Goal: Task Accomplishment & Management: Use online tool/utility

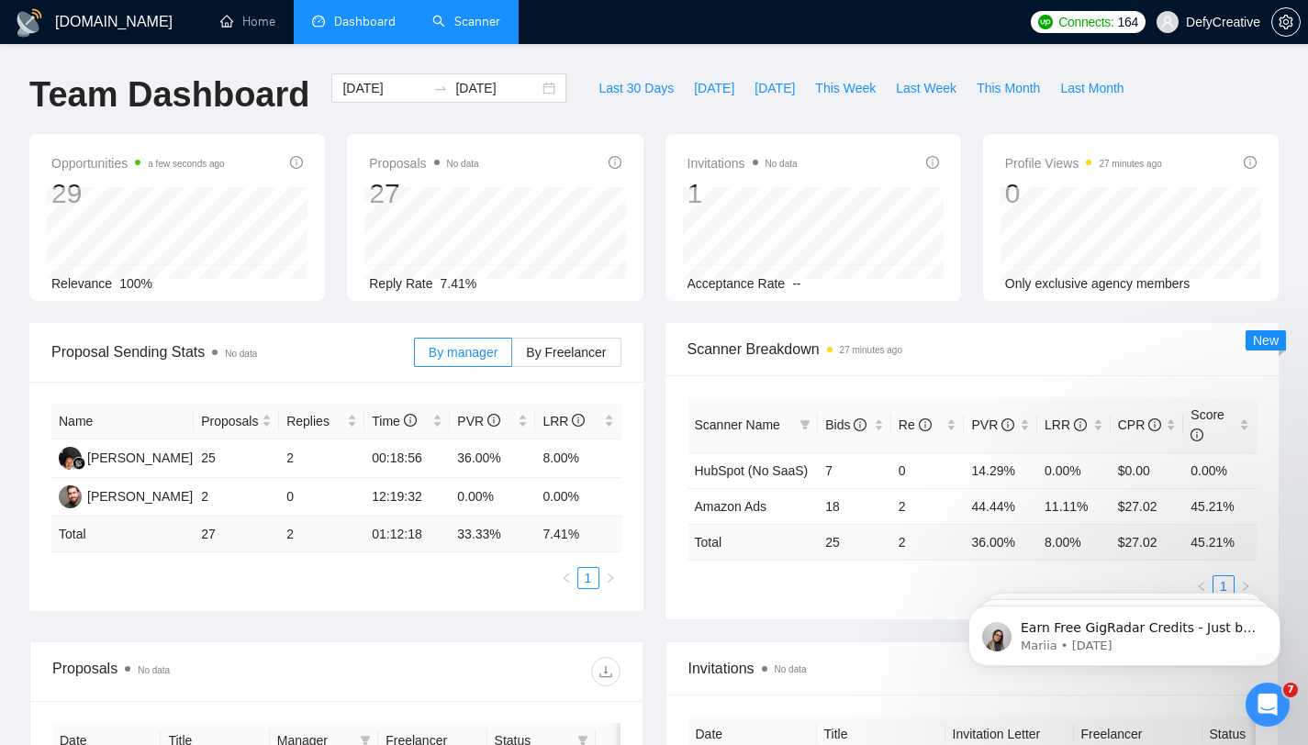
click at [488, 15] on link "Scanner" at bounding box center [466, 22] width 68 height 16
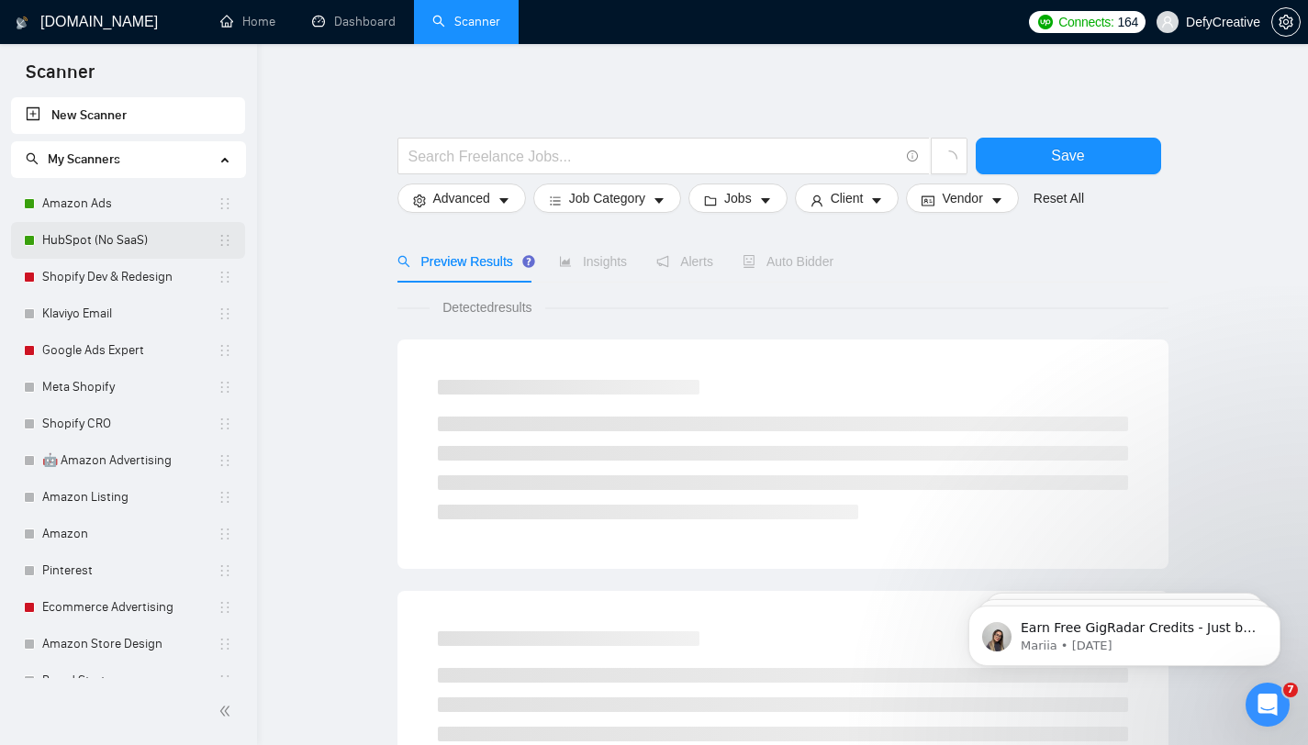
click at [117, 235] on link "HubSpot (No SaaS)" at bounding box center [129, 240] width 175 height 37
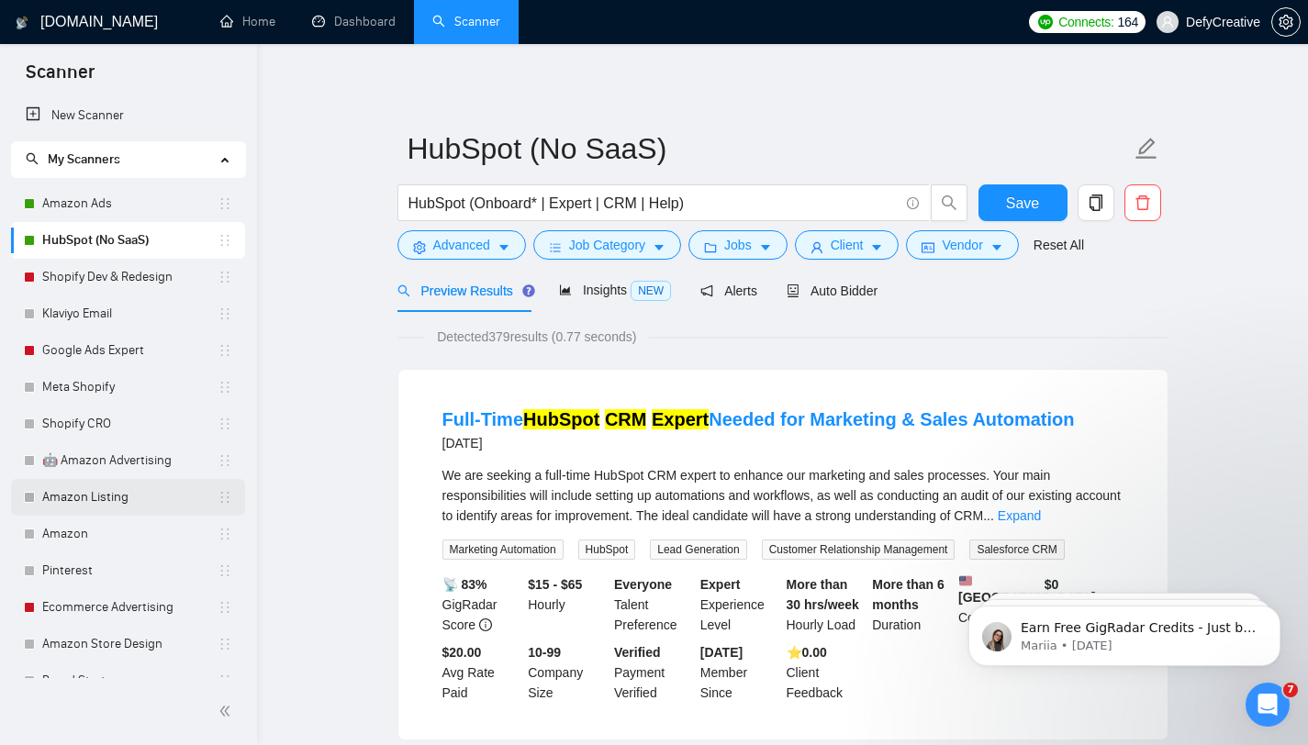
click at [92, 493] on link "Amazon Listing" at bounding box center [129, 497] width 175 height 37
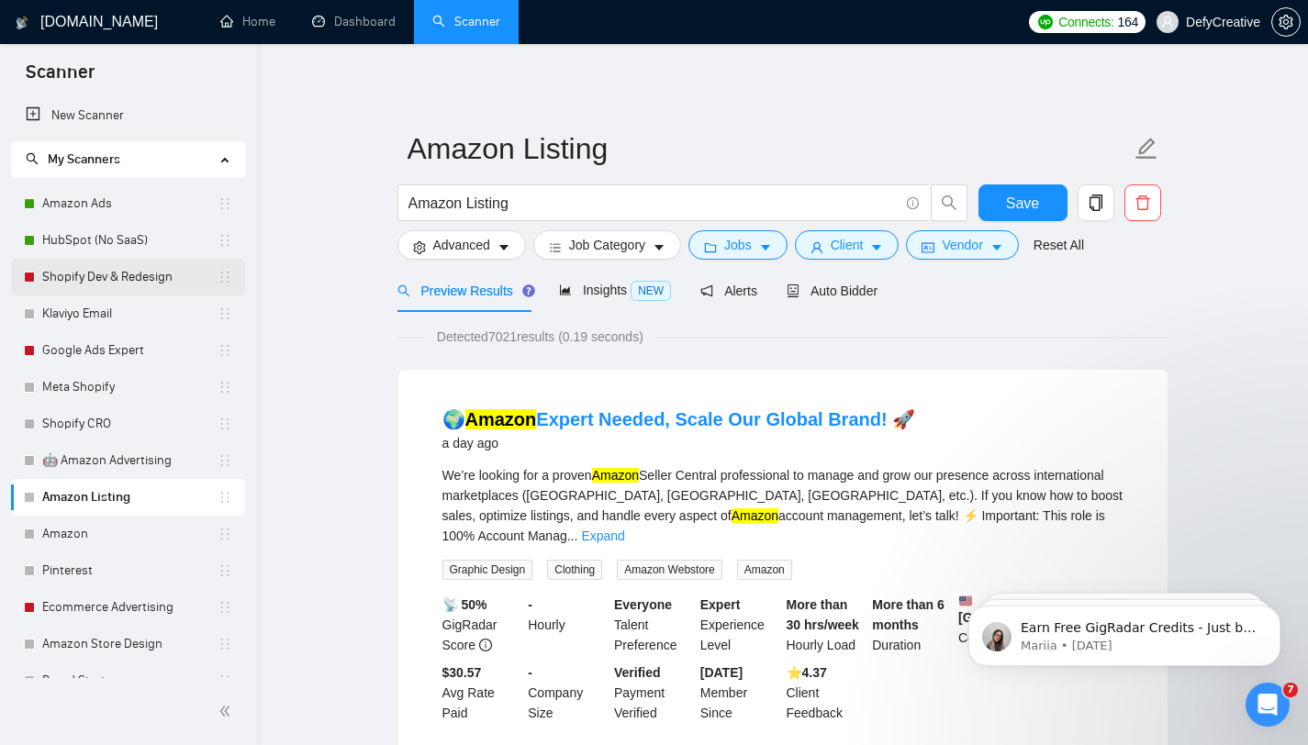
click at [80, 290] on link "Shopify Dev & Redesign" at bounding box center [129, 277] width 175 height 37
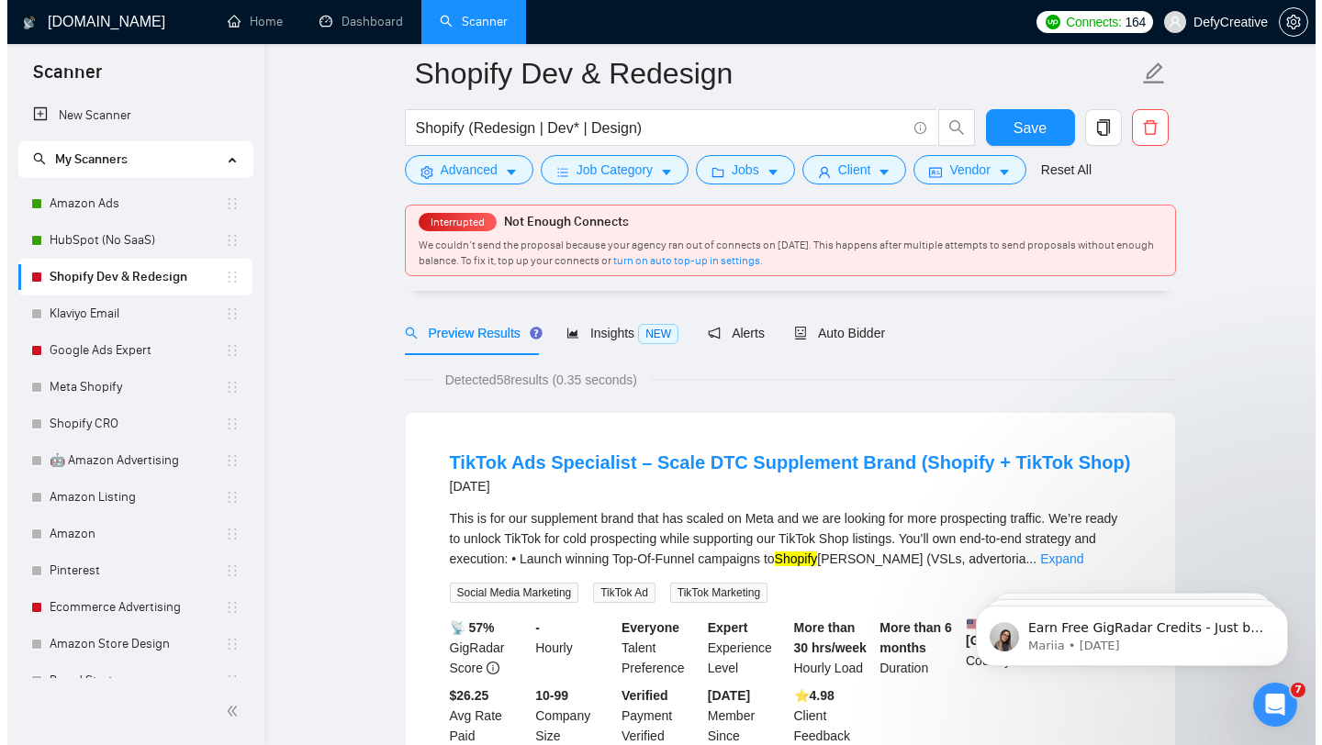
scroll to position [84, 0]
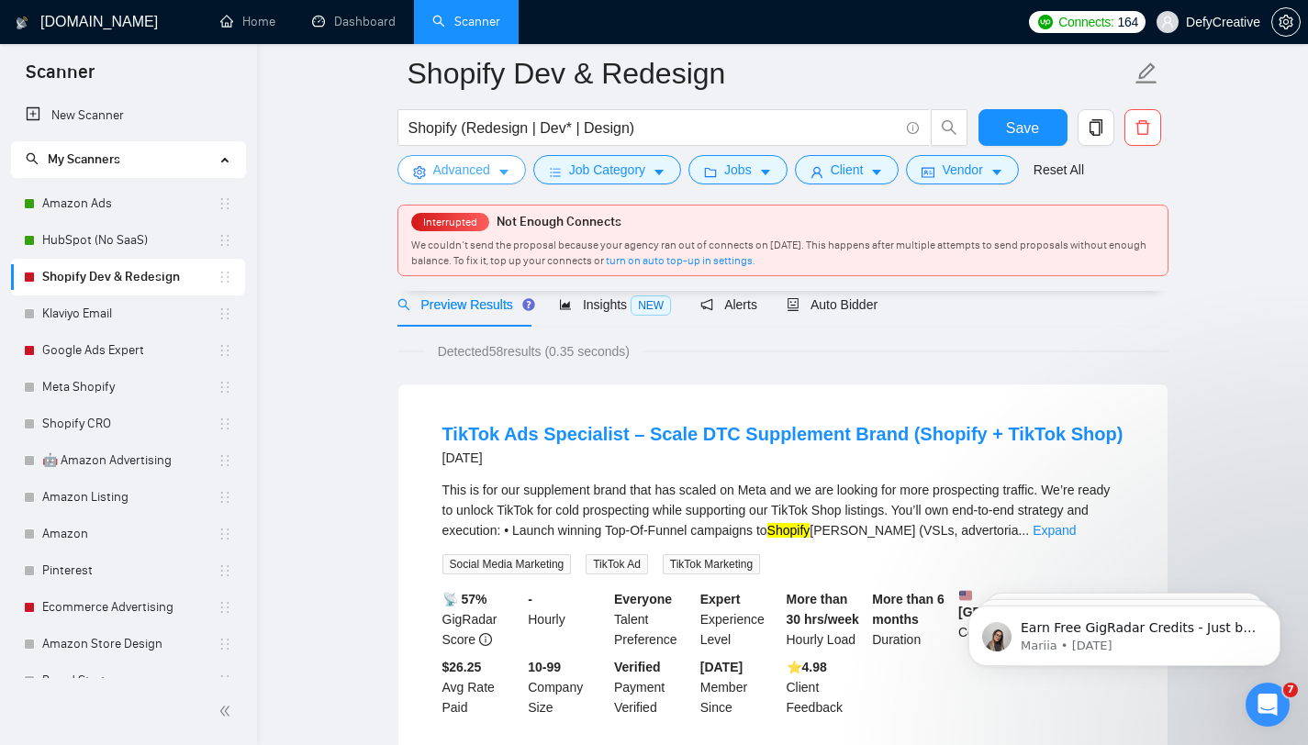
click at [450, 175] on span "Advanced" at bounding box center [461, 170] width 57 height 20
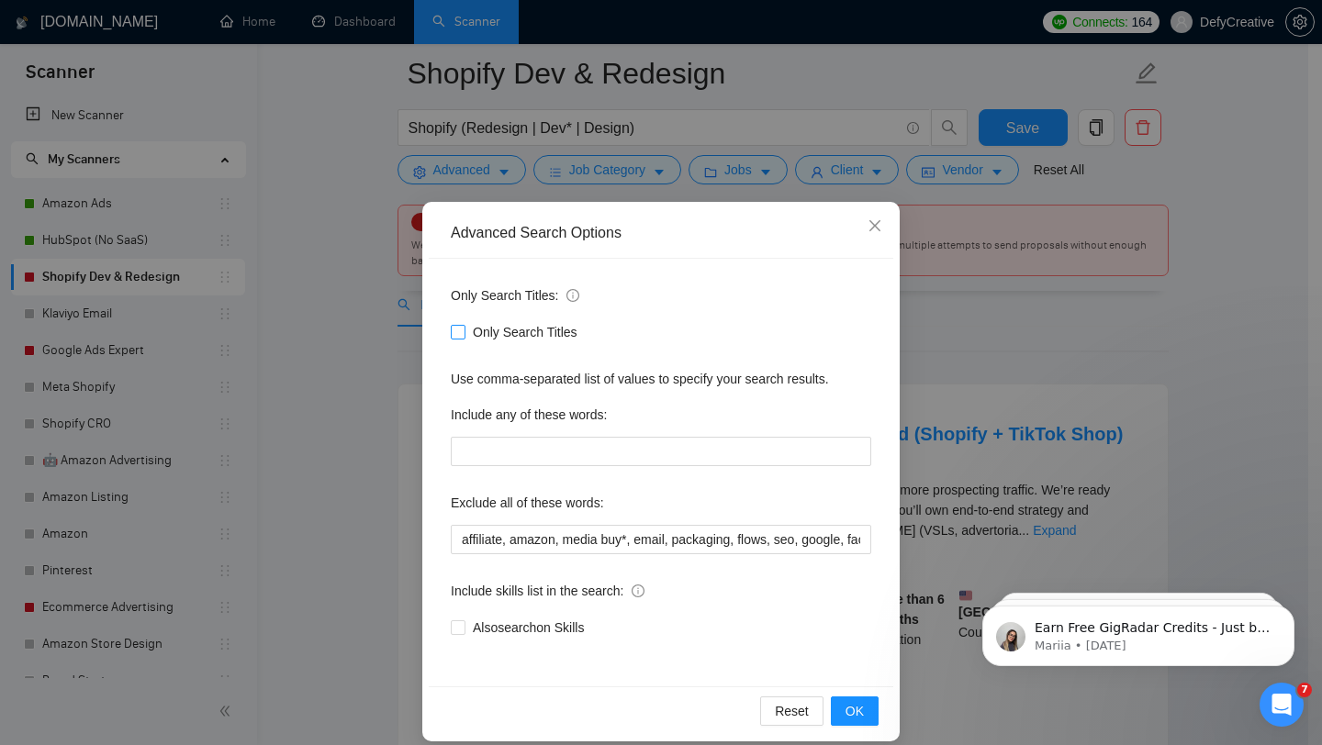
click at [453, 328] on input "Only Search Titles" at bounding box center [457, 331] width 13 height 13
checkbox input "true"
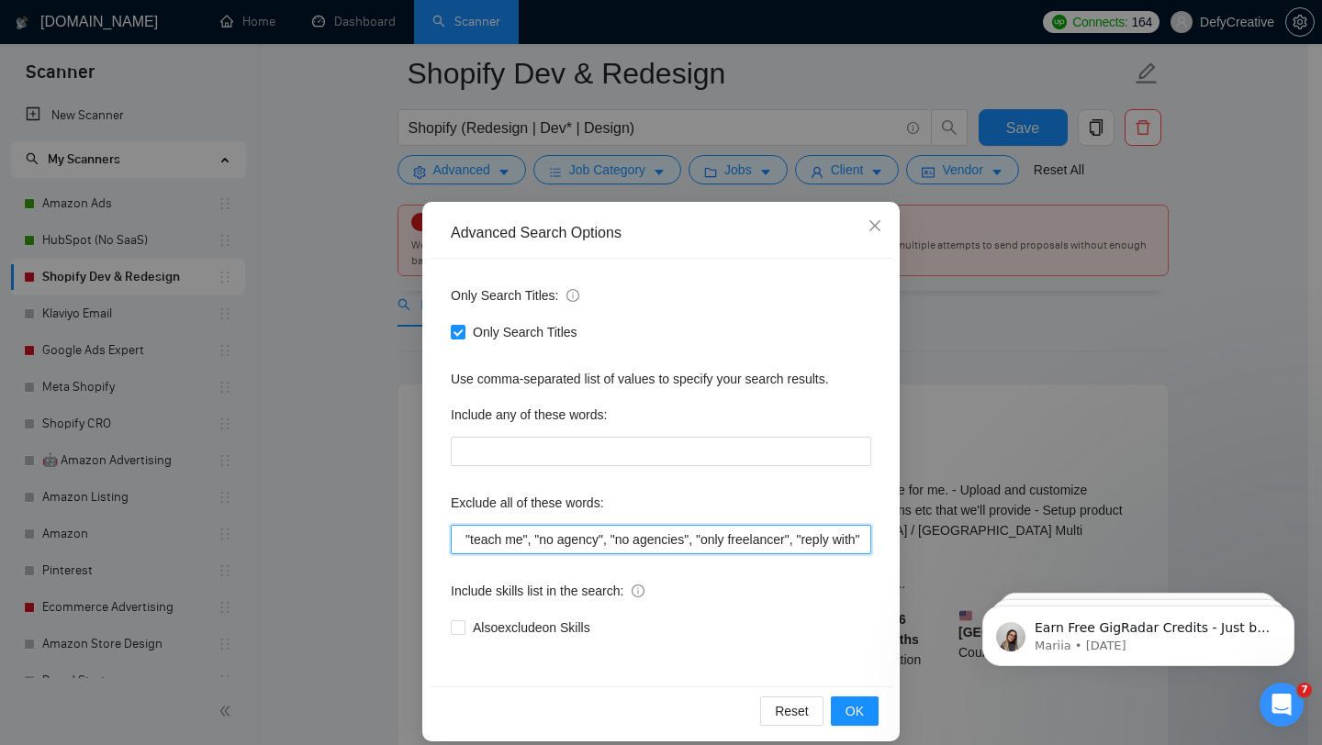
scroll to position [0, 744]
drag, startPoint x: 501, startPoint y: 541, endPoint x: 908, endPoint y: 554, distance: 406.9
click at [908, 554] on div "Advanced Search Options Only Search Titles: Only Search Titles Use comma-separa…" at bounding box center [661, 372] width 1322 height 745
click at [798, 539] on input "affiliate, amazon, media buy*, email, packaging, flows, seo, google, facebook, …" at bounding box center [661, 539] width 420 height 29
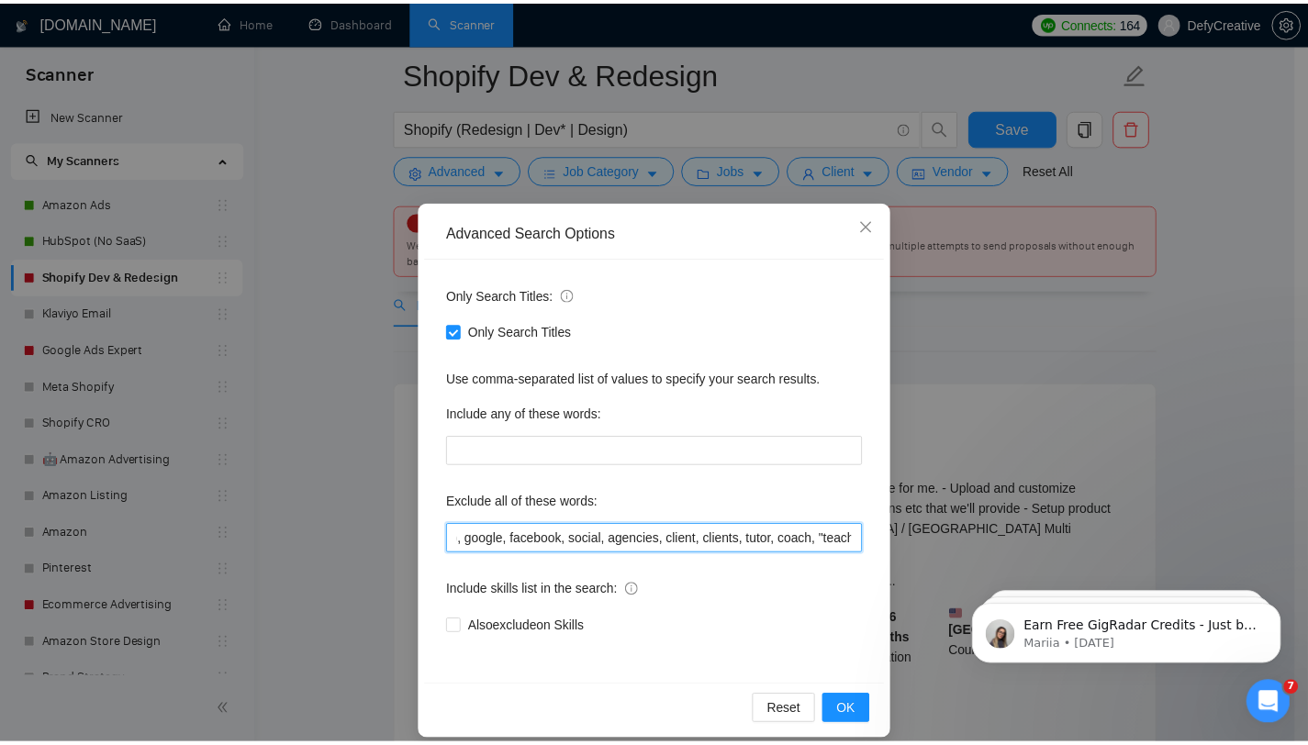
scroll to position [0, 0]
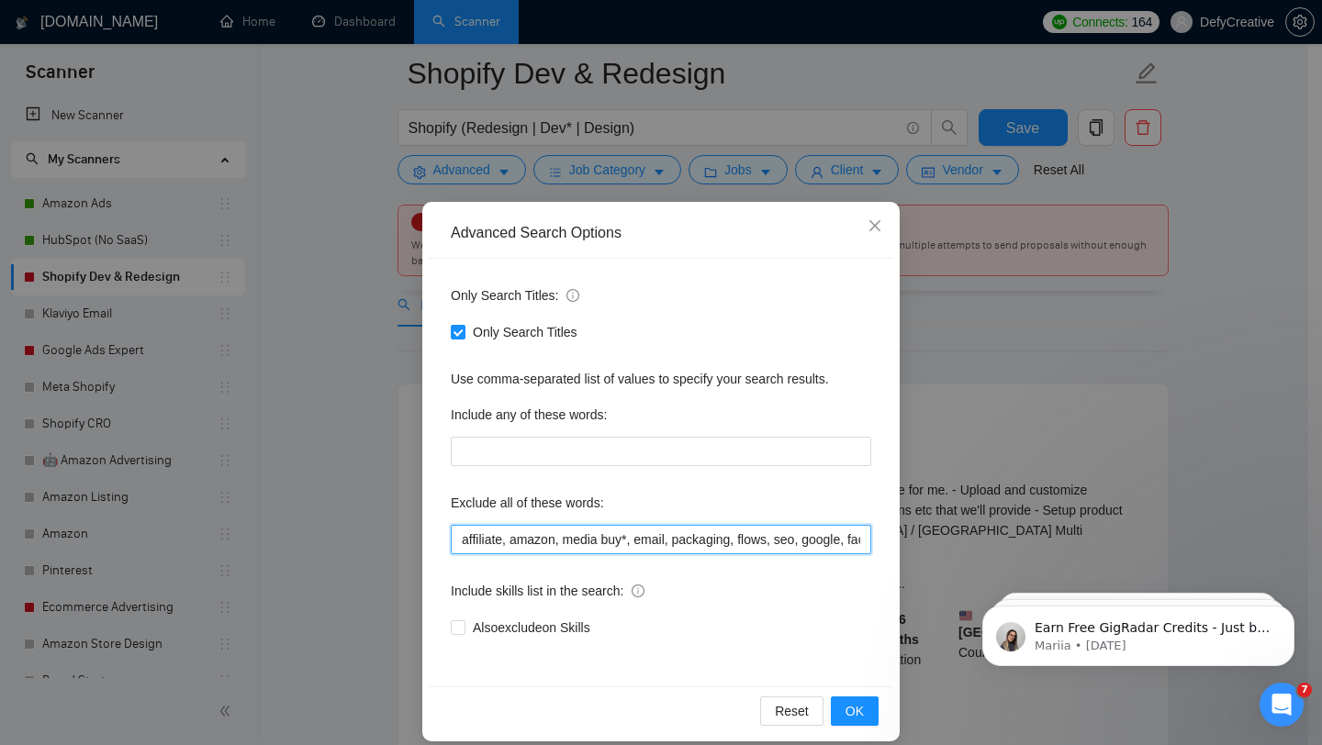
drag, startPoint x: 777, startPoint y: 539, endPoint x: 222, endPoint y: 537, distance: 554.5
click at [222, 537] on div "Advanced Search Options Only Search Titles: Only Search Titles Use comma-separa…" at bounding box center [661, 372] width 1322 height 745
click at [494, 538] on input "affiliate, amazon, media buy*, email, packaging, flows, seo, google, facebook, …" at bounding box center [661, 539] width 420 height 29
click at [665, 543] on input "affiliate, amazon, media buy*, email, packaging, flows, seo, google, facebook, …" at bounding box center [661, 539] width 420 height 29
click at [760, 538] on input "affiliate, amazon, media buy*, packaging, flows, seo, google, facebook, social,…" at bounding box center [661, 539] width 420 height 29
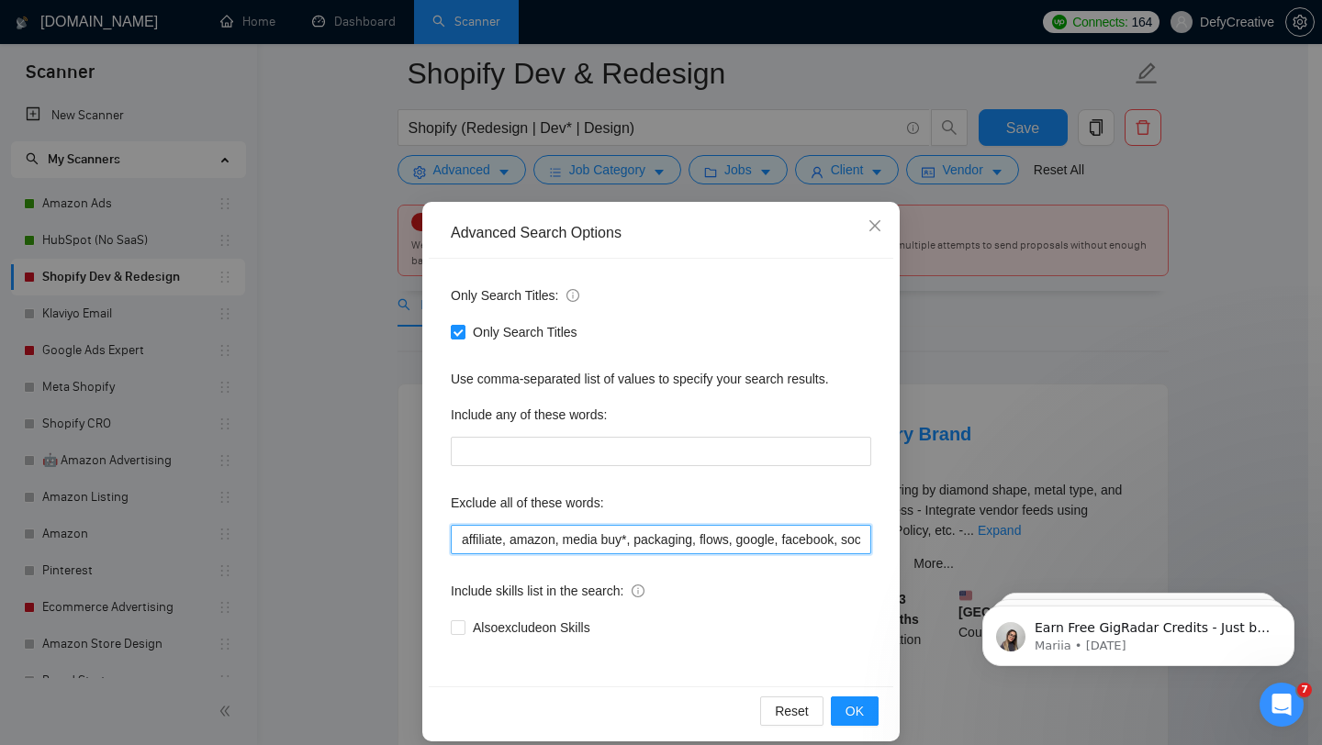
drag, startPoint x: 841, startPoint y: 543, endPoint x: 741, endPoint y: 537, distance: 100.2
click at [741, 537] on input "affiliate, amazon, media buy*, packaging, flows, google, facebook, social, agen…" at bounding box center [661, 539] width 420 height 29
type input "affiliate, amazon, media buy*, packaging, flows, social, agencies, client, clie…"
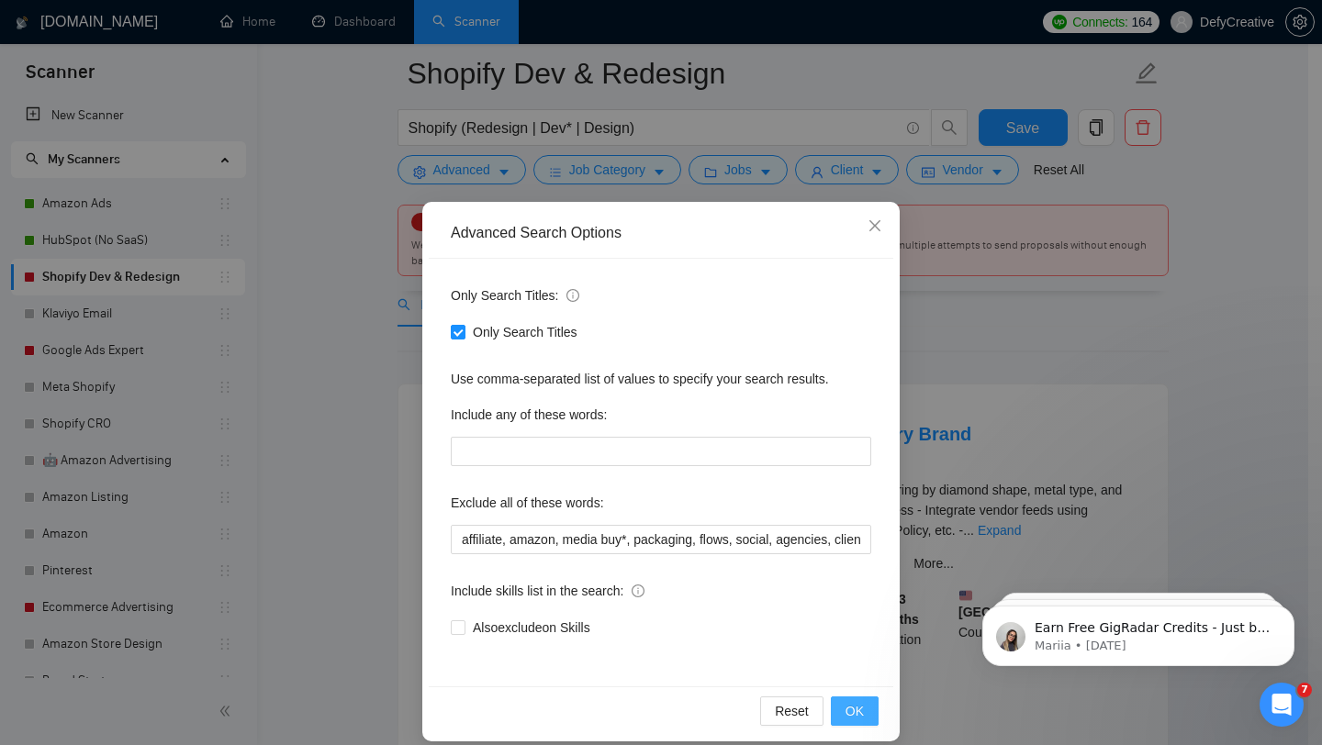
click at [853, 719] on span "OK" at bounding box center [855, 711] width 18 height 20
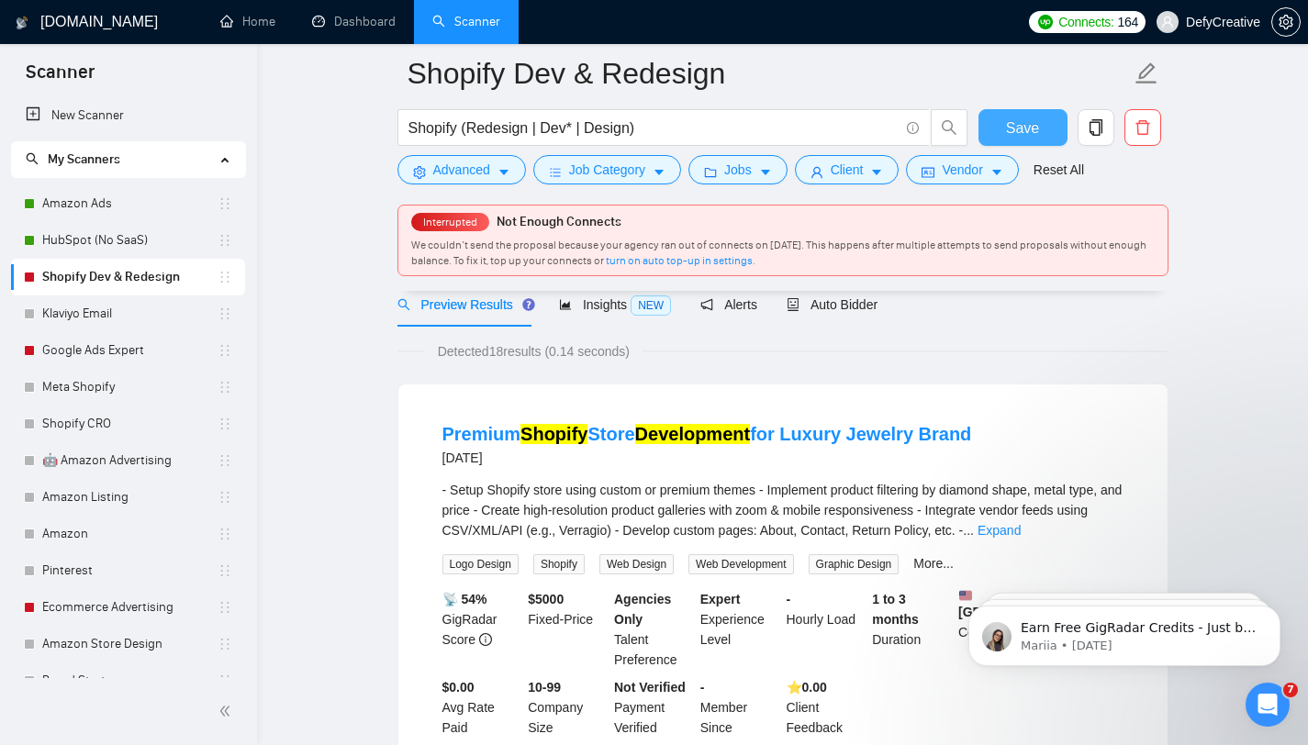
click at [988, 122] on button "Save" at bounding box center [1023, 127] width 89 height 37
click at [1012, 122] on span "Save" at bounding box center [1022, 128] width 33 height 23
click at [979, 109] on button "Save" at bounding box center [1023, 127] width 89 height 37
click at [125, 423] on link "Shopify CRO" at bounding box center [129, 424] width 175 height 37
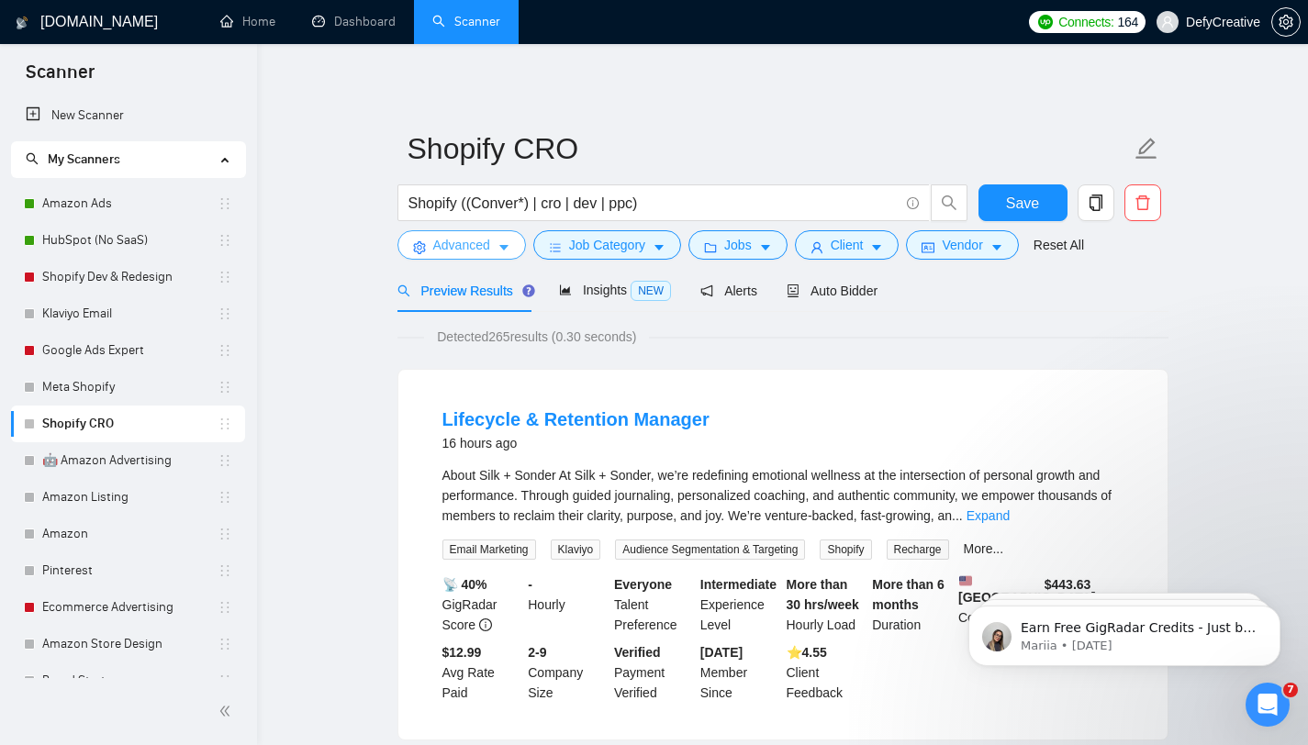
click at [470, 252] on span "Advanced" at bounding box center [461, 245] width 57 height 20
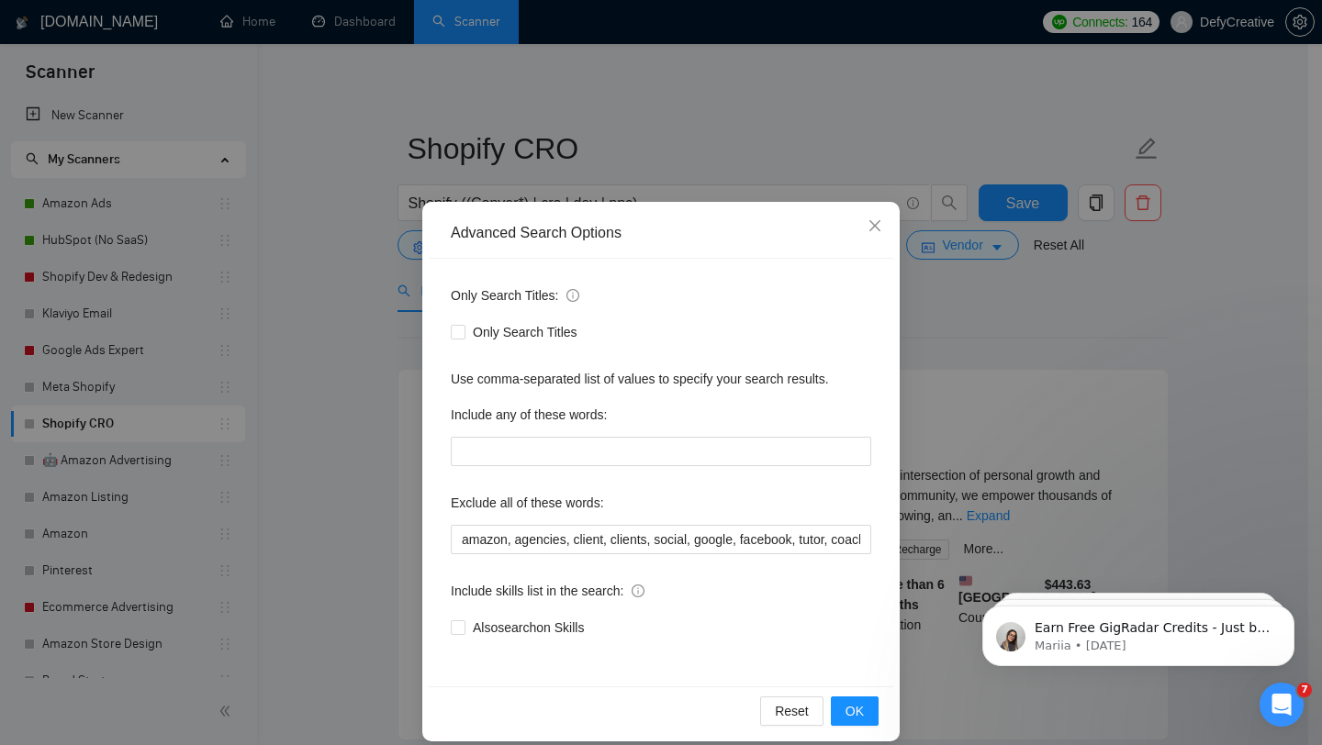
click at [454, 337] on span at bounding box center [458, 332] width 15 height 15
click at [454, 337] on input "Only Search Titles" at bounding box center [457, 331] width 13 height 13
checkbox input "true"
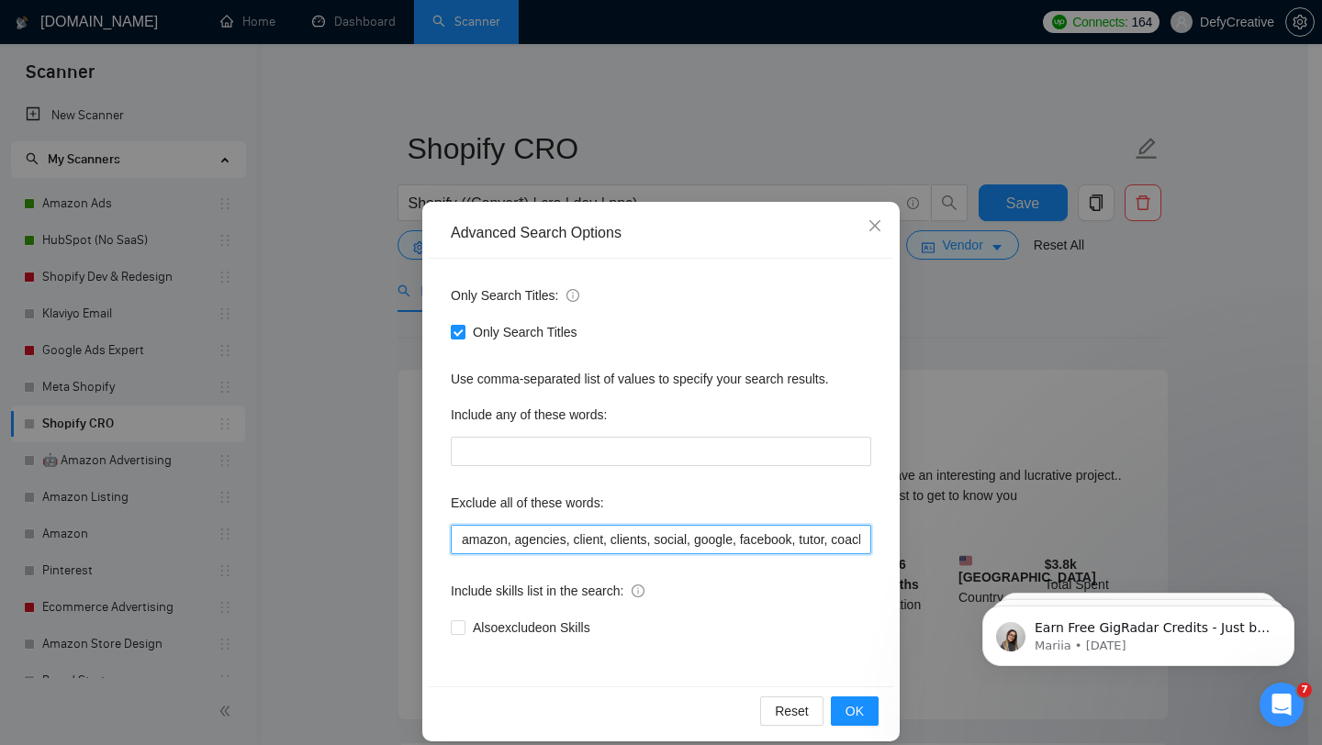
drag, startPoint x: 510, startPoint y: 543, endPoint x: 436, endPoint y: 538, distance: 73.6
click at [438, 538] on div "Only Search Titles: Only Search Titles Use comma-separated list of values to sp…" at bounding box center [661, 473] width 465 height 428
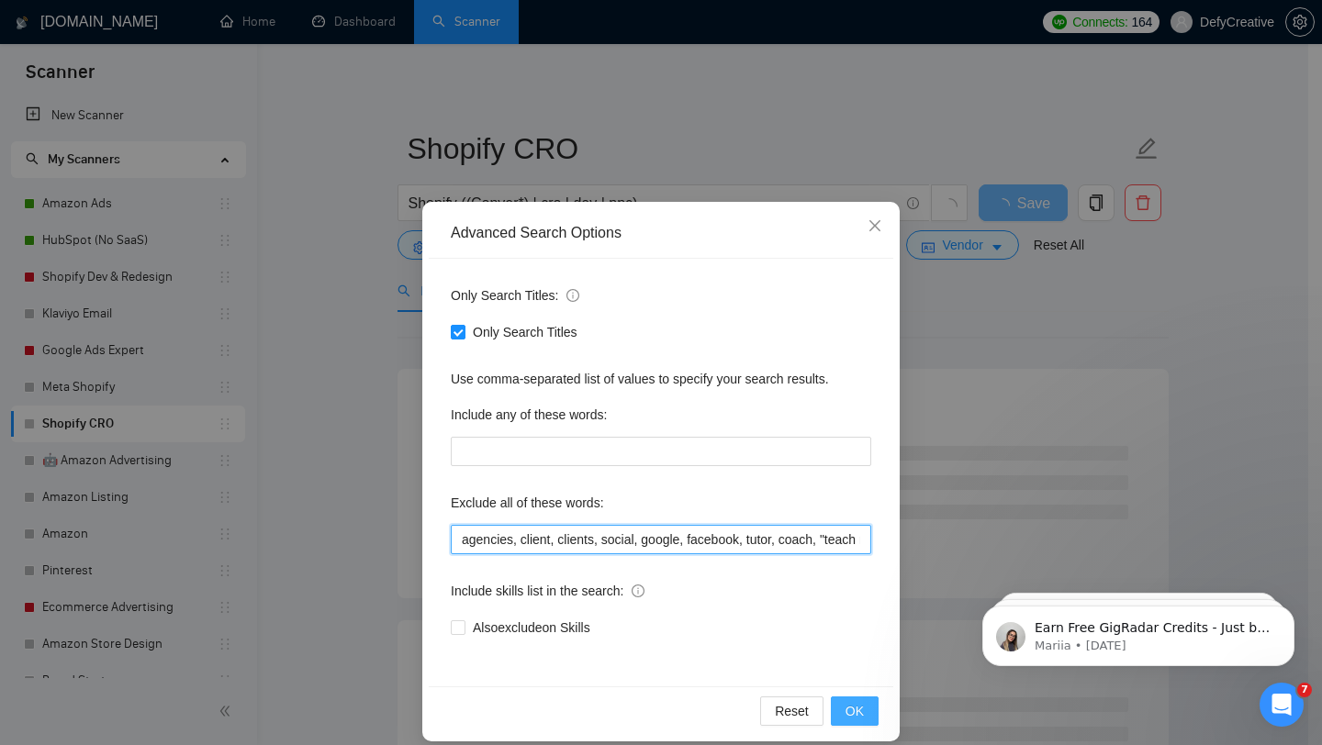
type input "agencies, client, clients, social, google, facebook, tutor, coach, "teach me", …"
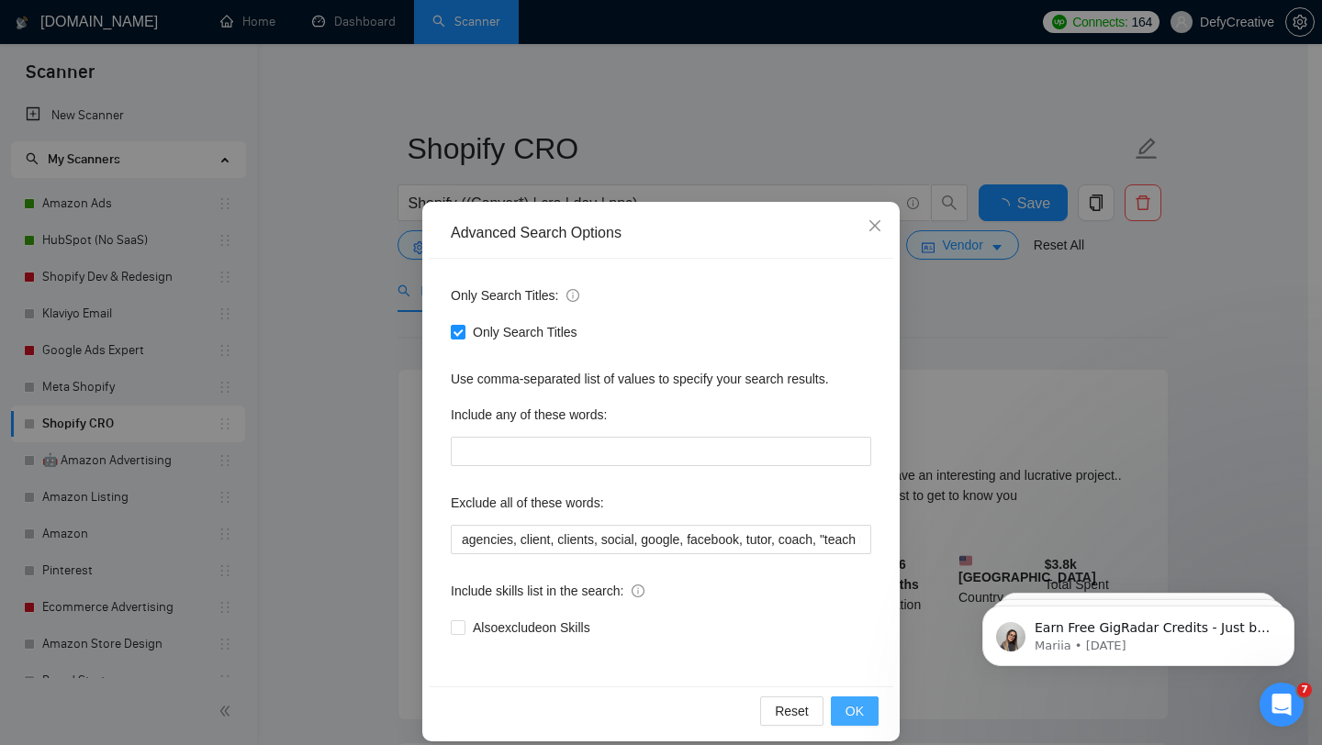
click at [846, 712] on span "OK" at bounding box center [855, 711] width 18 height 20
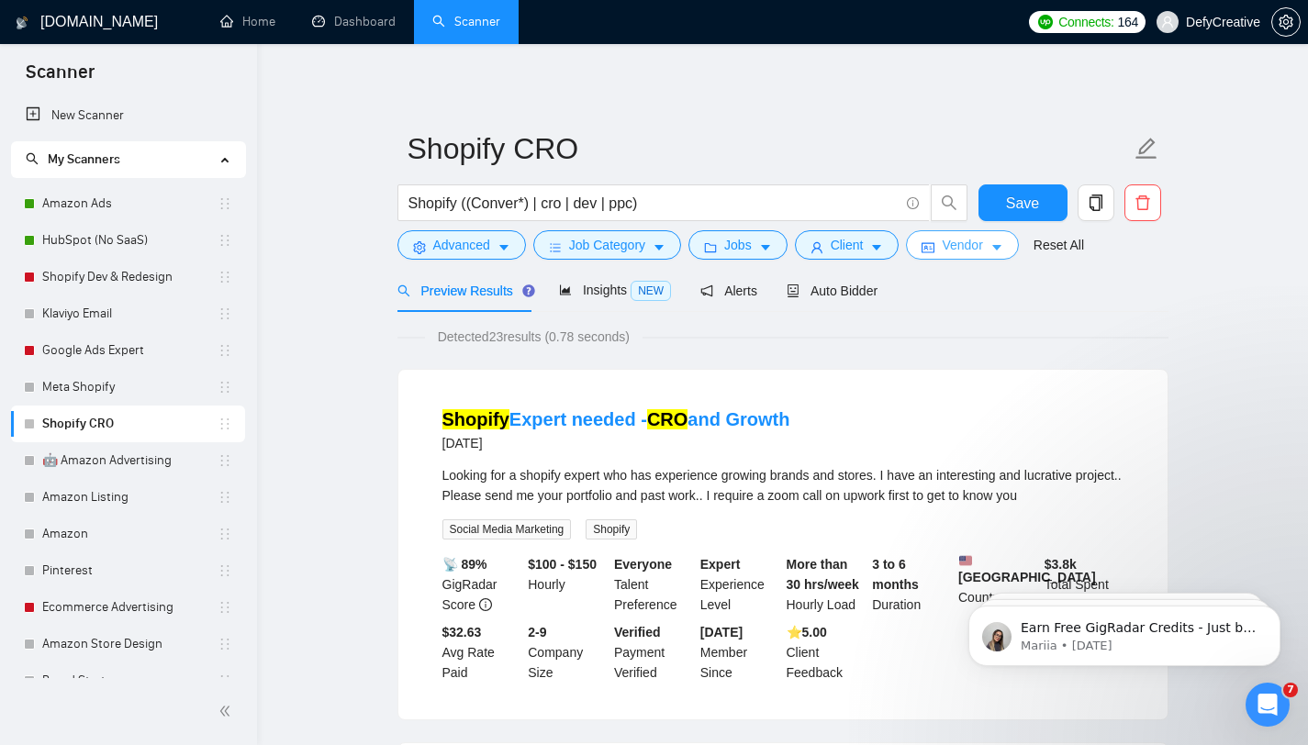
click at [943, 245] on button "Vendor" at bounding box center [962, 244] width 112 height 29
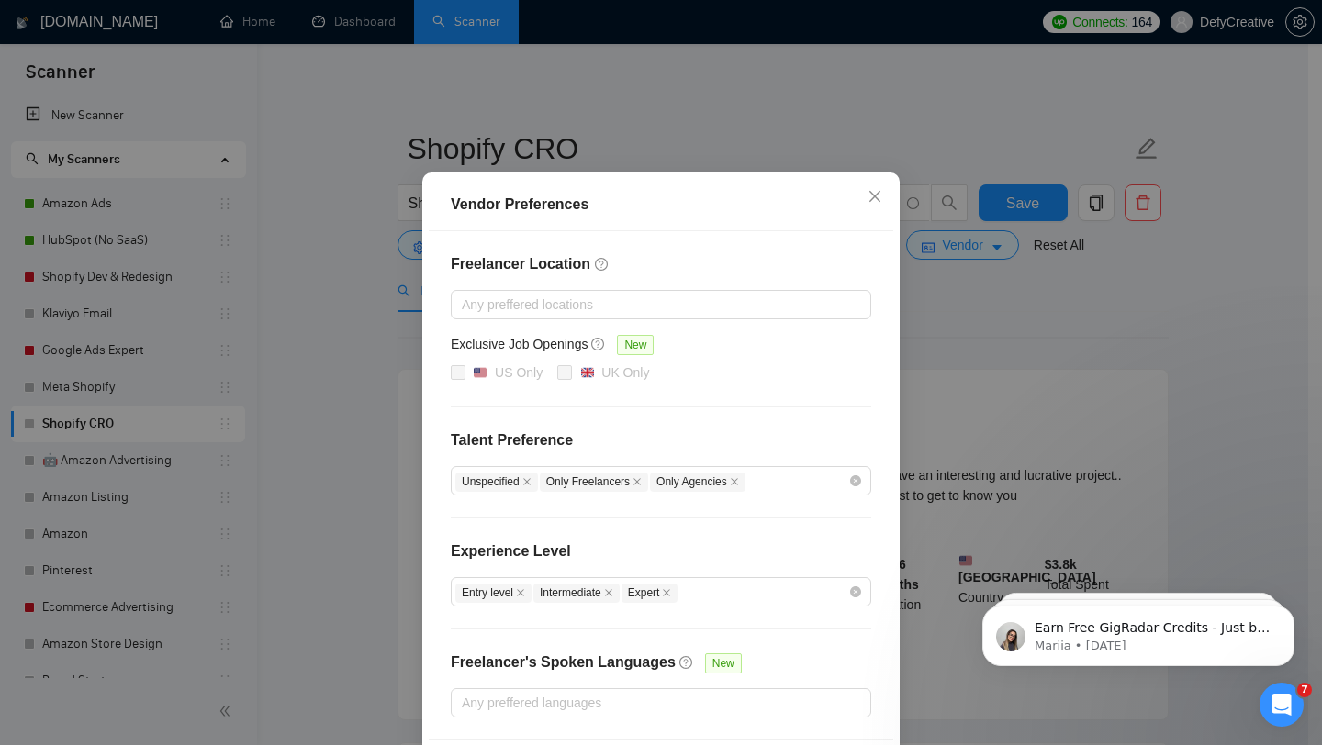
scroll to position [104, 0]
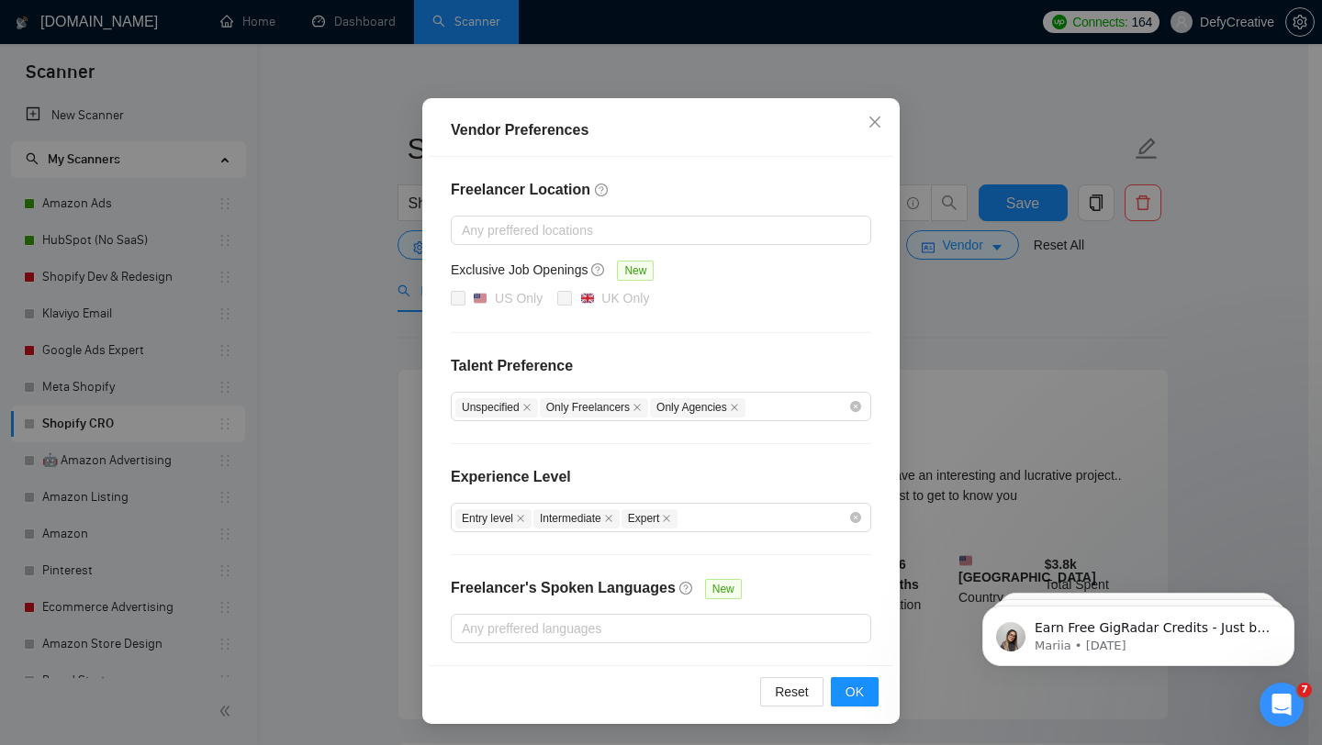
click at [1002, 356] on div "Vendor Preferences Freelancer Location Any preffered locations Exclusive Job Op…" at bounding box center [661, 372] width 1322 height 745
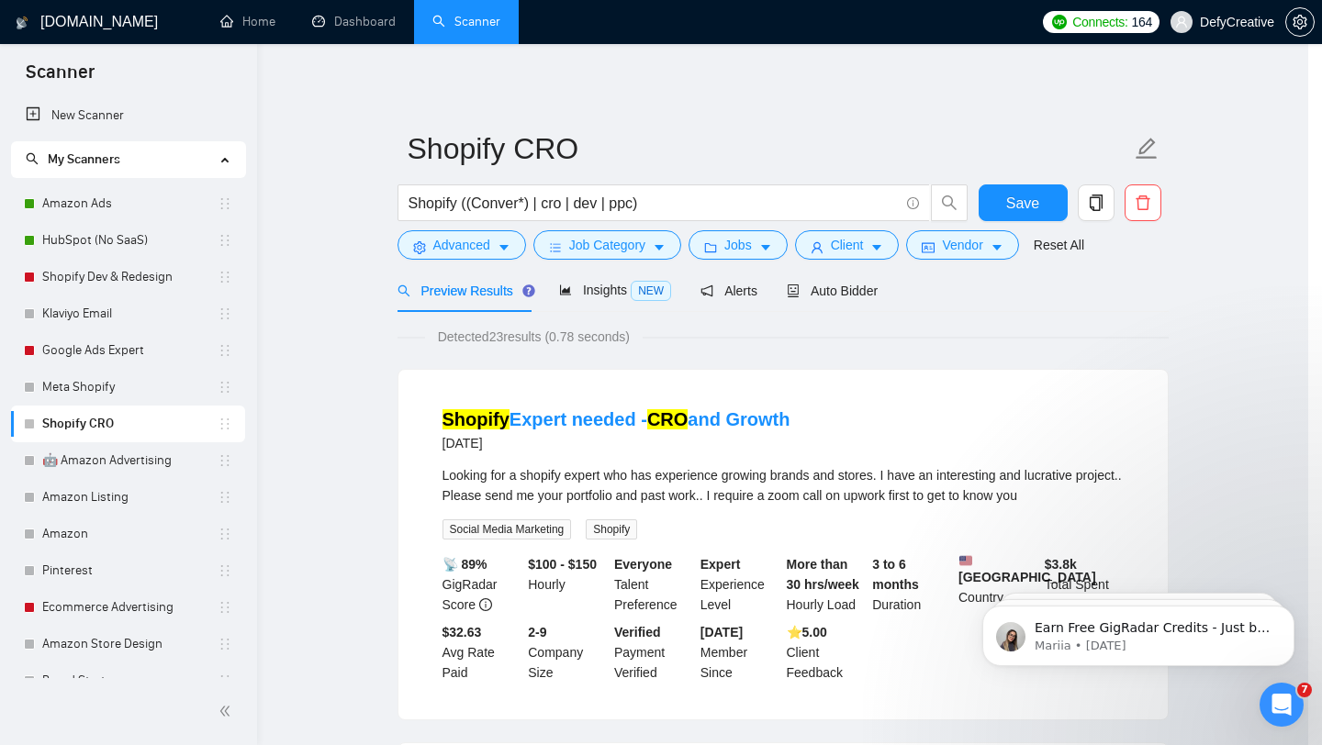
scroll to position [12, 0]
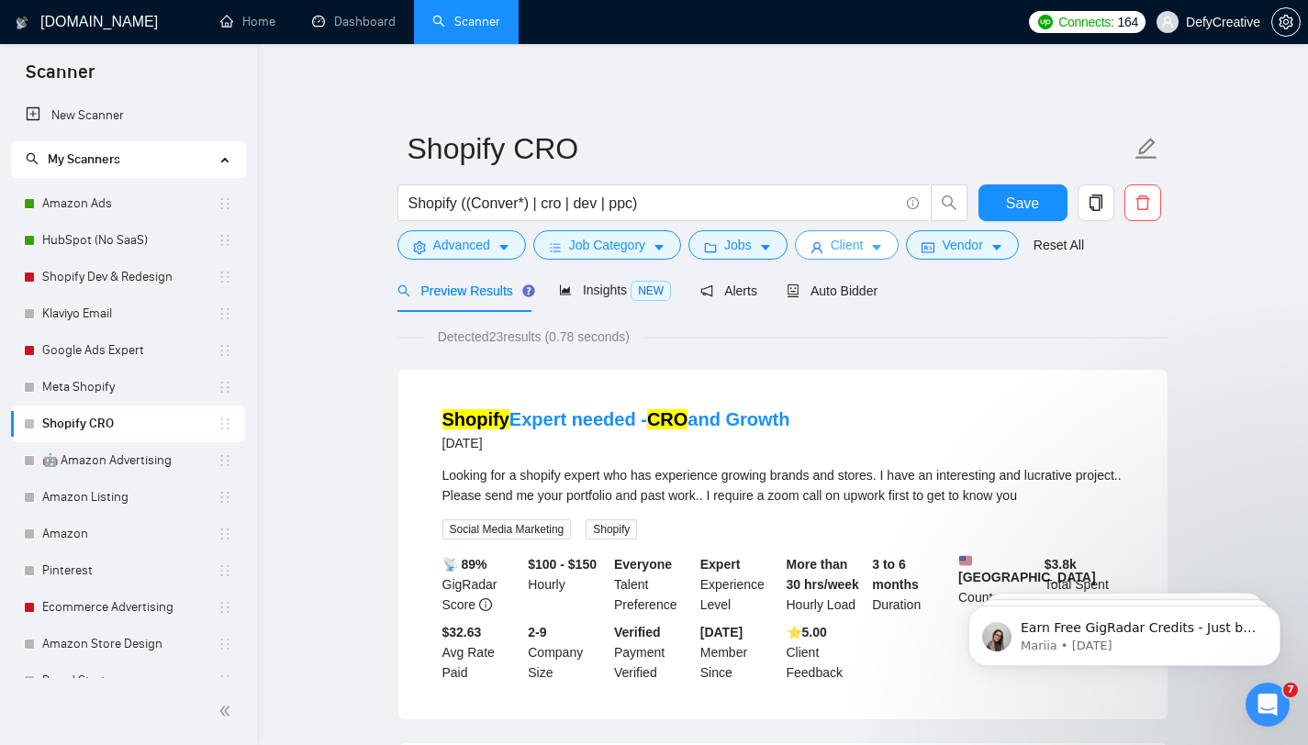
click at [854, 252] on span "Client" at bounding box center [847, 245] width 33 height 20
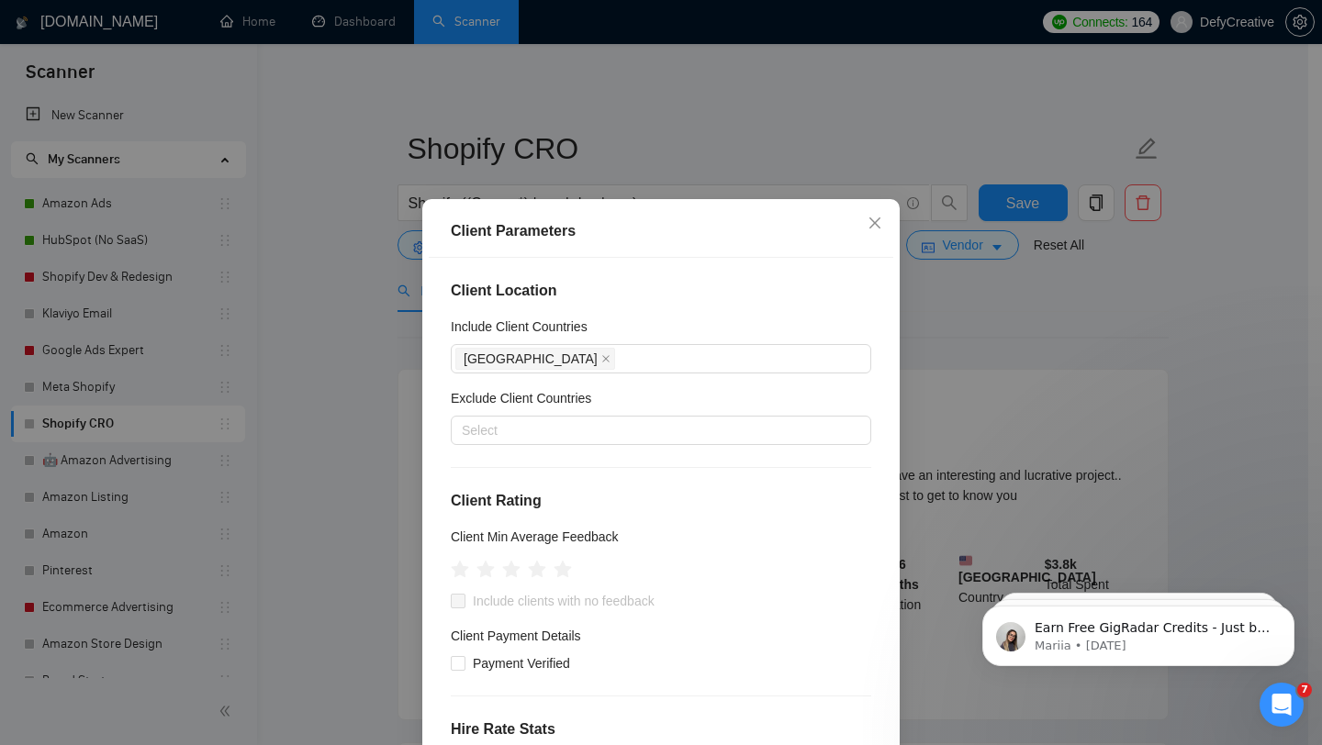
click at [1006, 313] on div "Client Parameters Client Location Include Client Countries United States Exclud…" at bounding box center [661, 372] width 1322 height 745
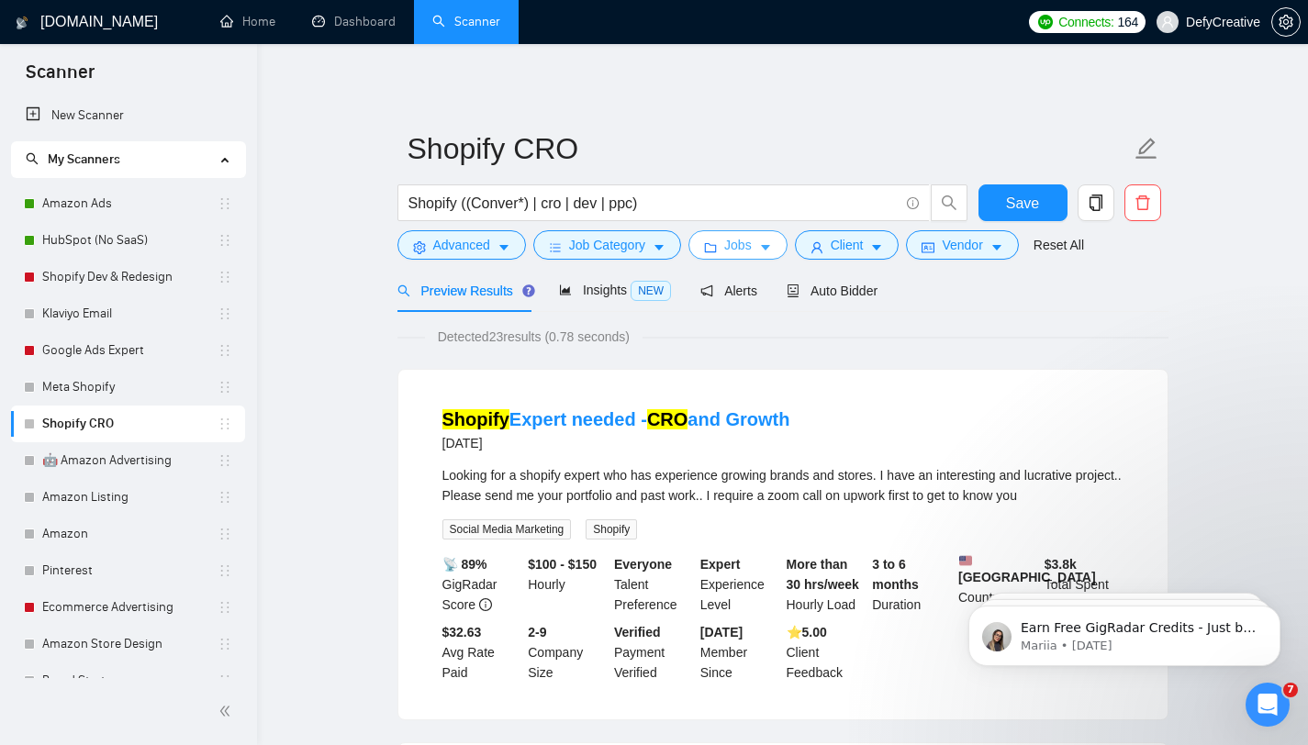
click at [735, 256] on button "Jobs" at bounding box center [738, 244] width 99 height 29
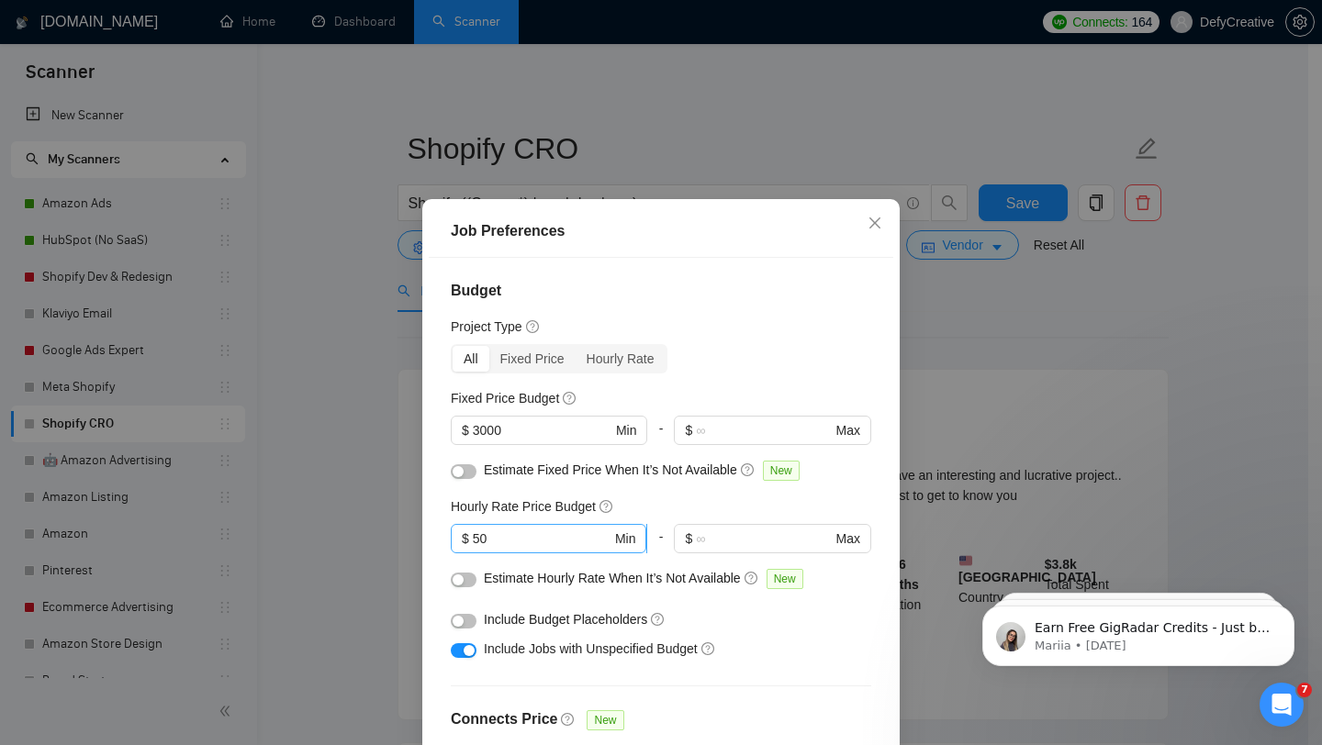
click at [491, 540] on input "50" at bounding box center [542, 539] width 139 height 20
type input "40"
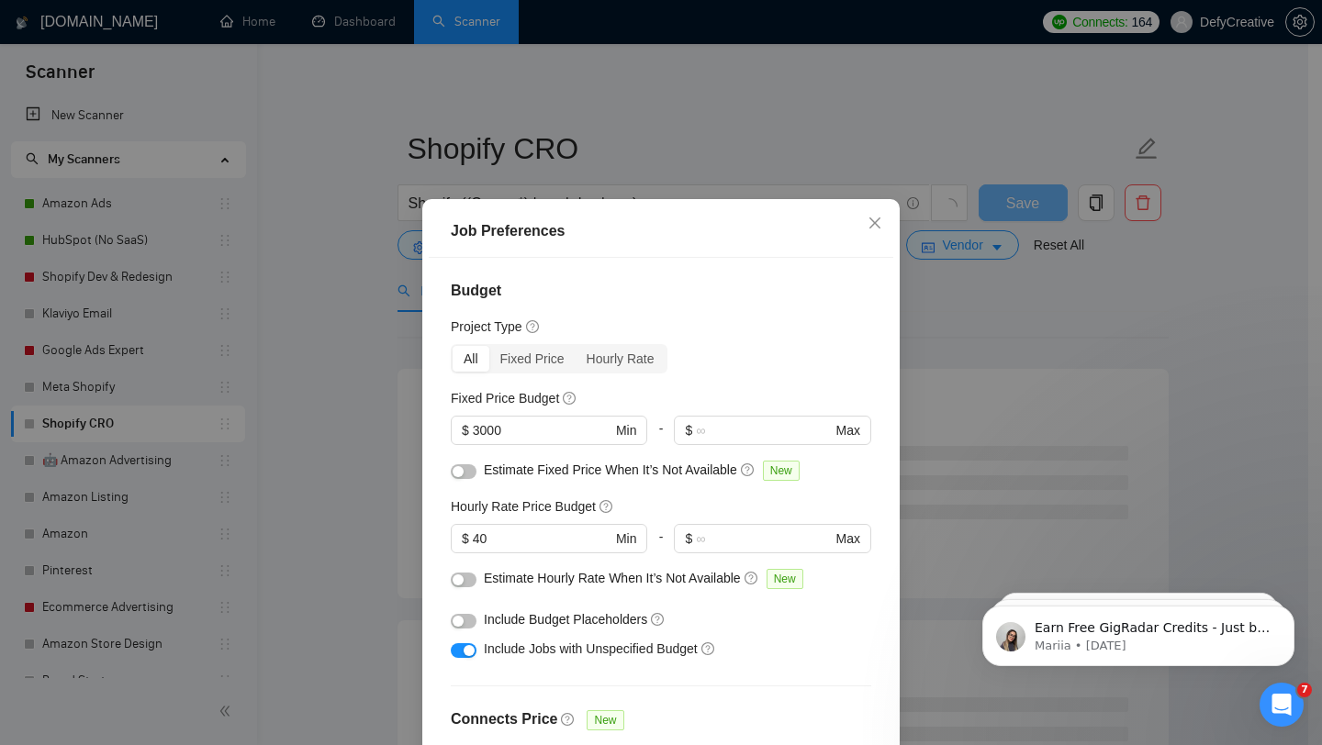
click at [657, 488] on div "Estimate Fixed Price When It’s Not Available New" at bounding box center [661, 474] width 420 height 29
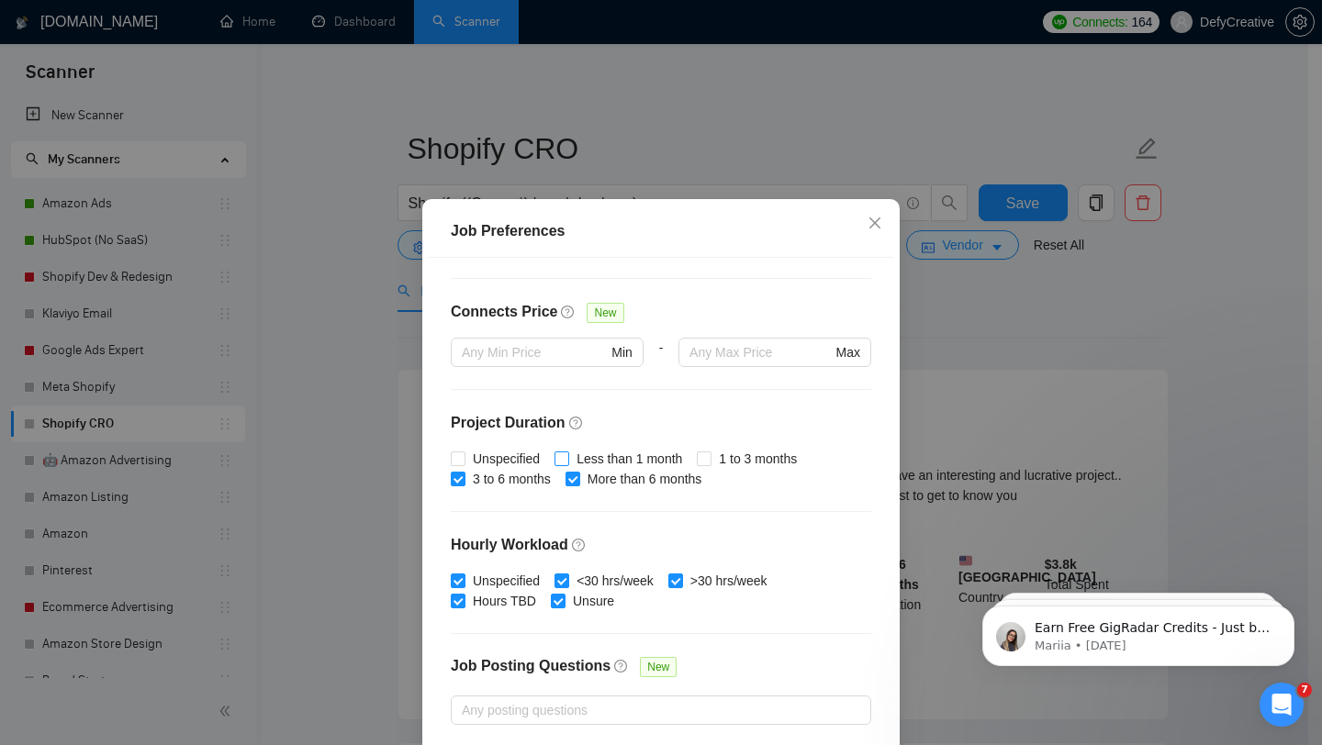
scroll to position [409, 0]
click at [710, 461] on span at bounding box center [704, 458] width 15 height 15
click at [701, 462] on input "1 to 3 months" at bounding box center [703, 457] width 13 height 13
checkbox input "true"
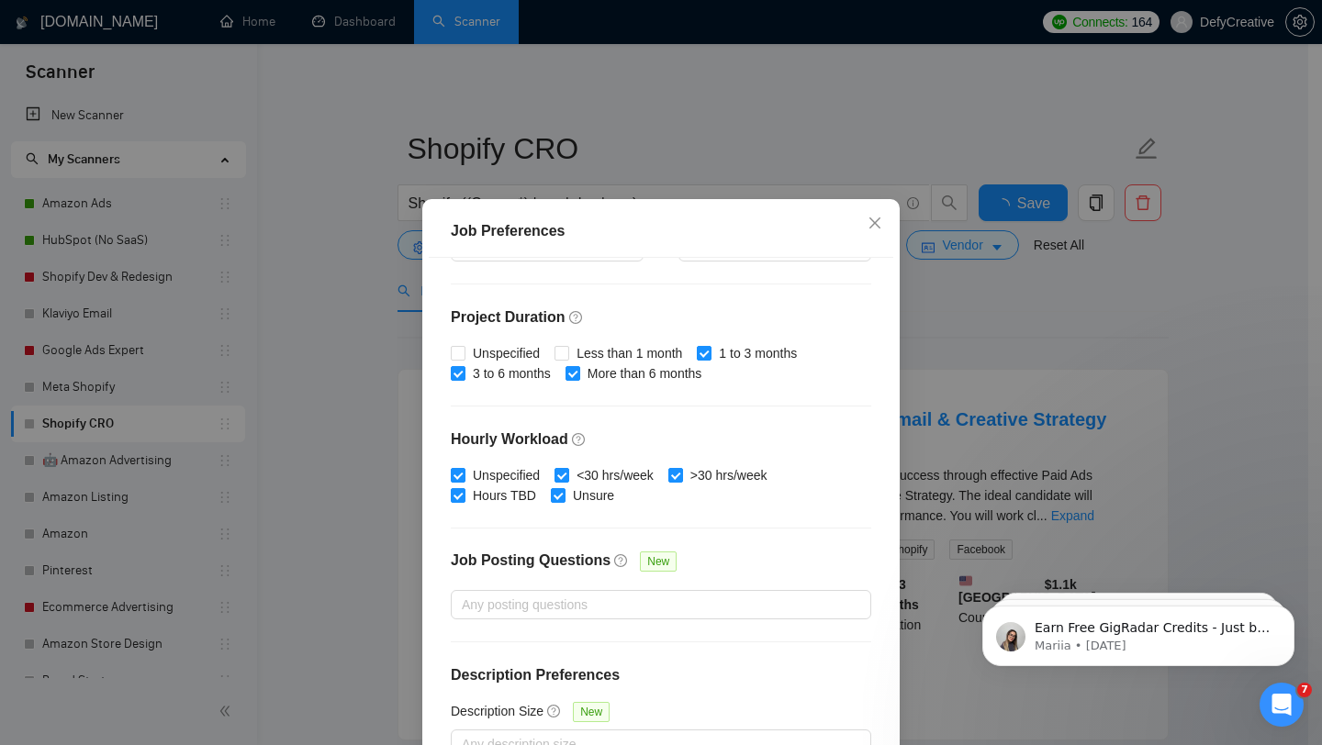
scroll to position [115, 0]
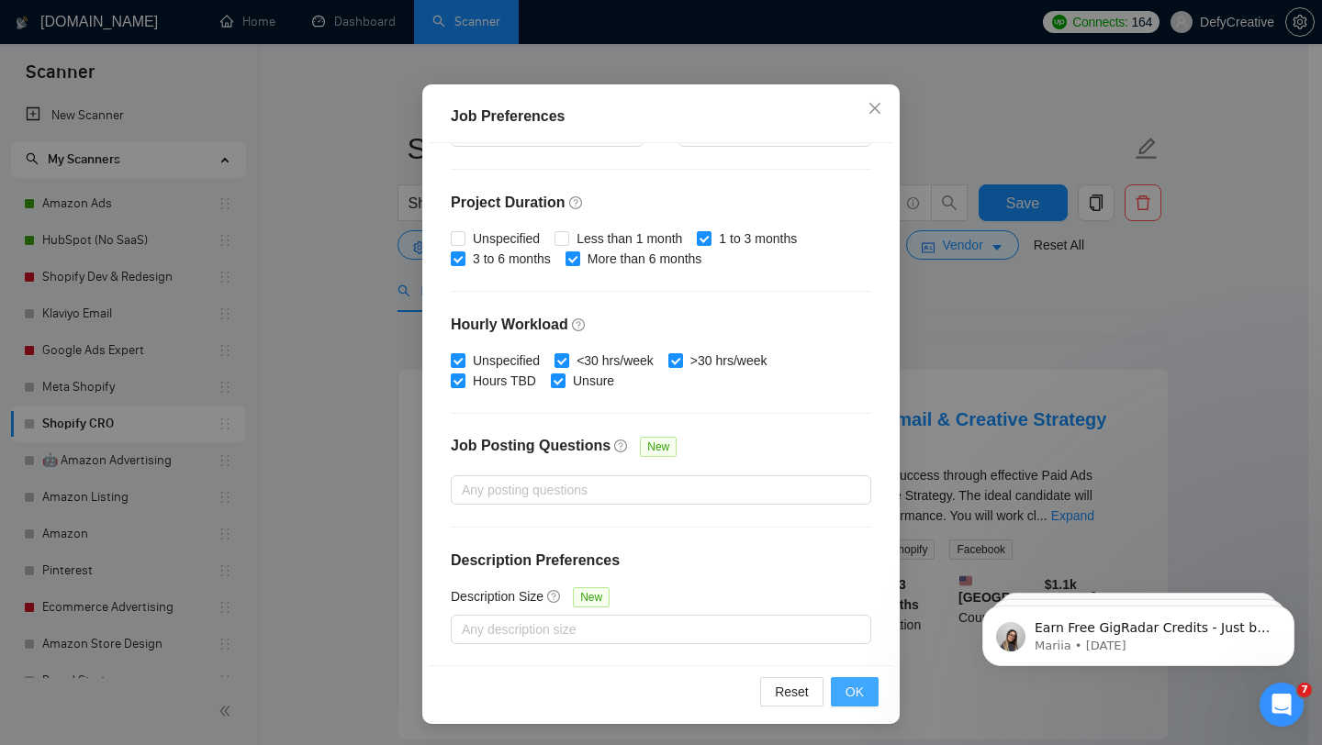
click at [854, 683] on span "OK" at bounding box center [855, 692] width 18 height 20
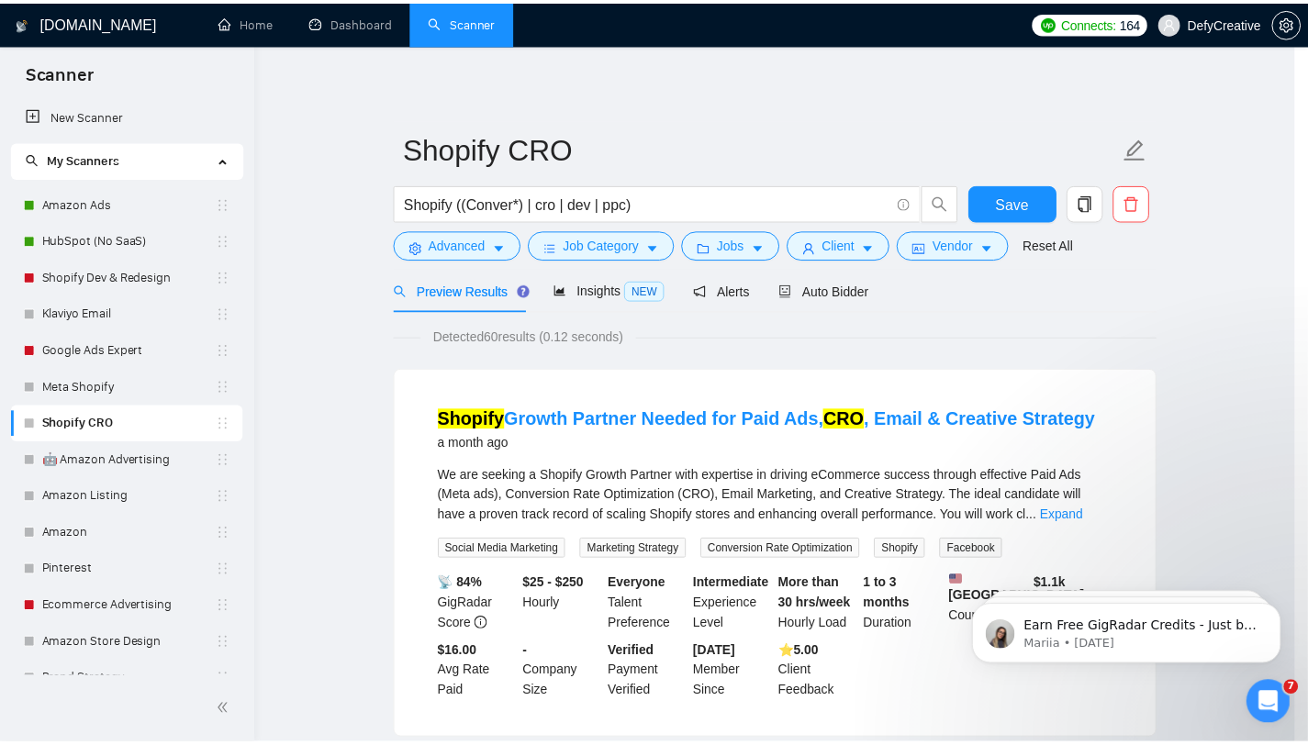
scroll to position [26, 0]
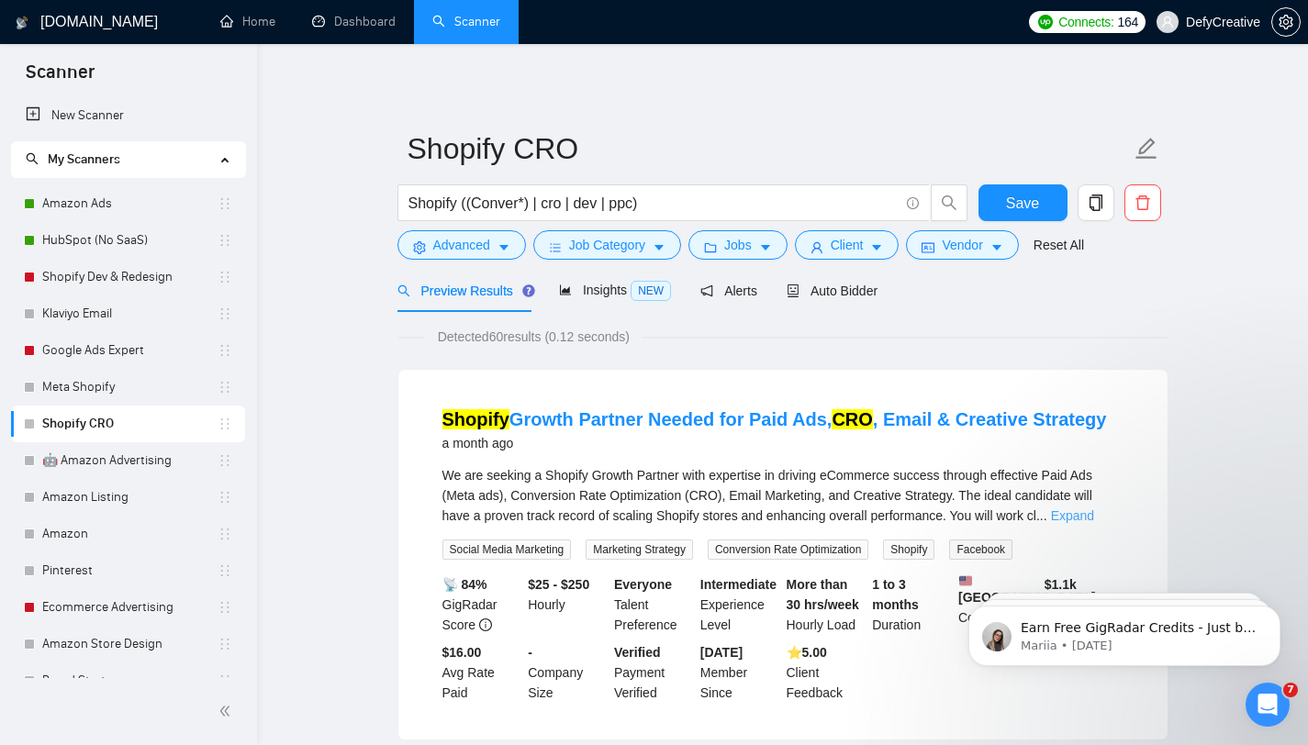
click at [1094, 520] on link "Expand" at bounding box center [1072, 516] width 43 height 15
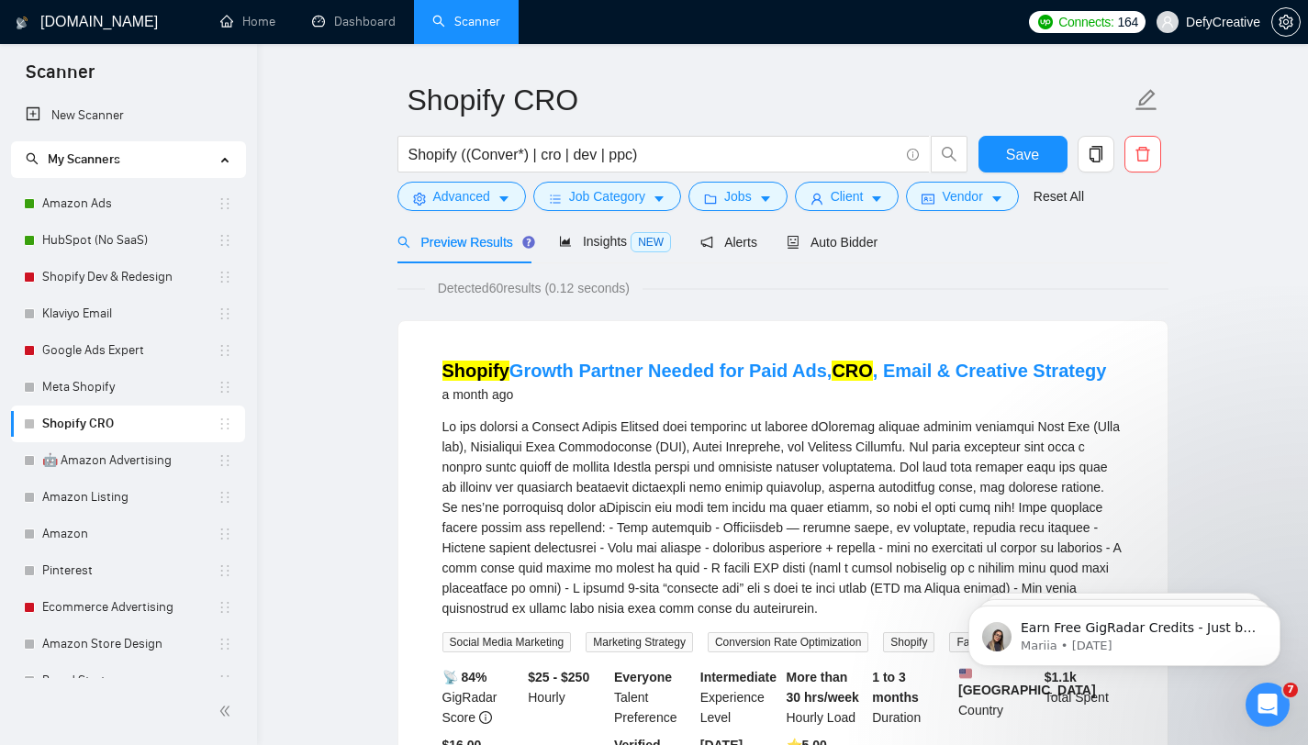
scroll to position [0, 0]
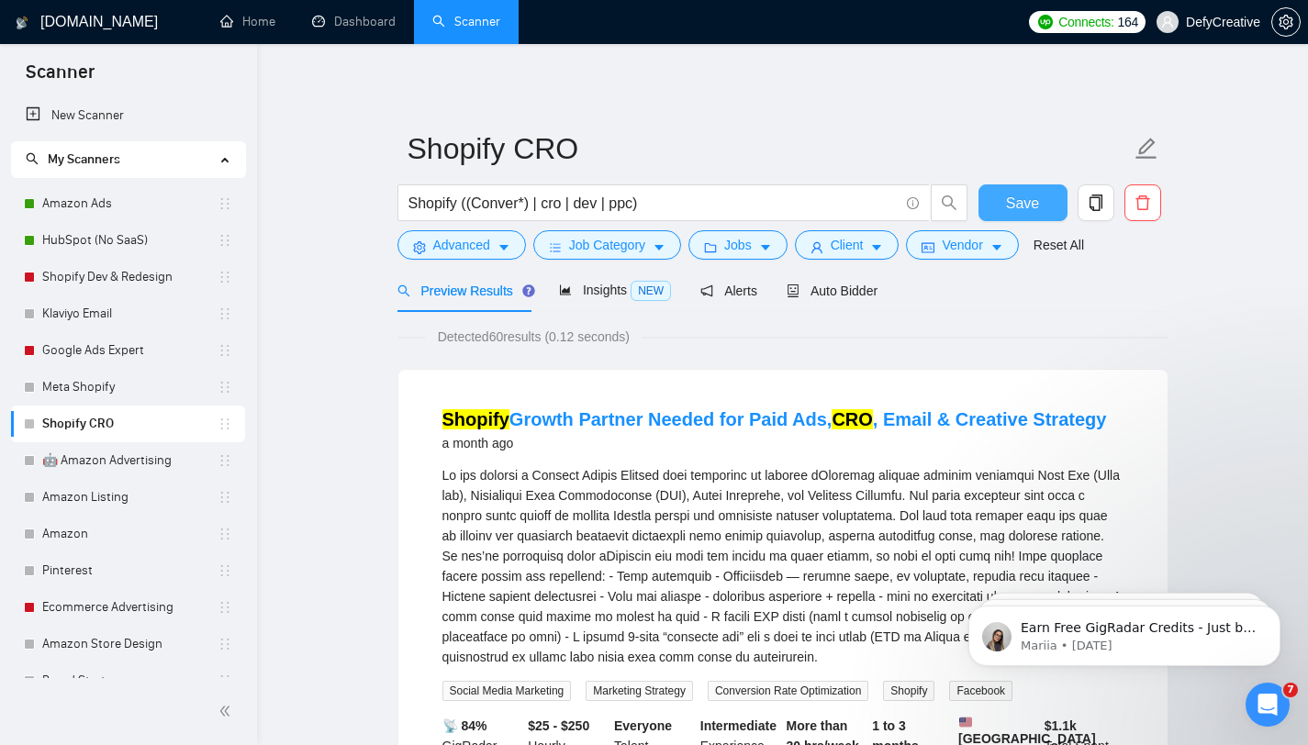
click at [1021, 209] on span "Save" at bounding box center [1022, 203] width 33 height 23
click at [127, 322] on link "Klaviyo Email" at bounding box center [129, 314] width 175 height 37
click at [147, 309] on link "Klaviyo Email" at bounding box center [129, 314] width 175 height 37
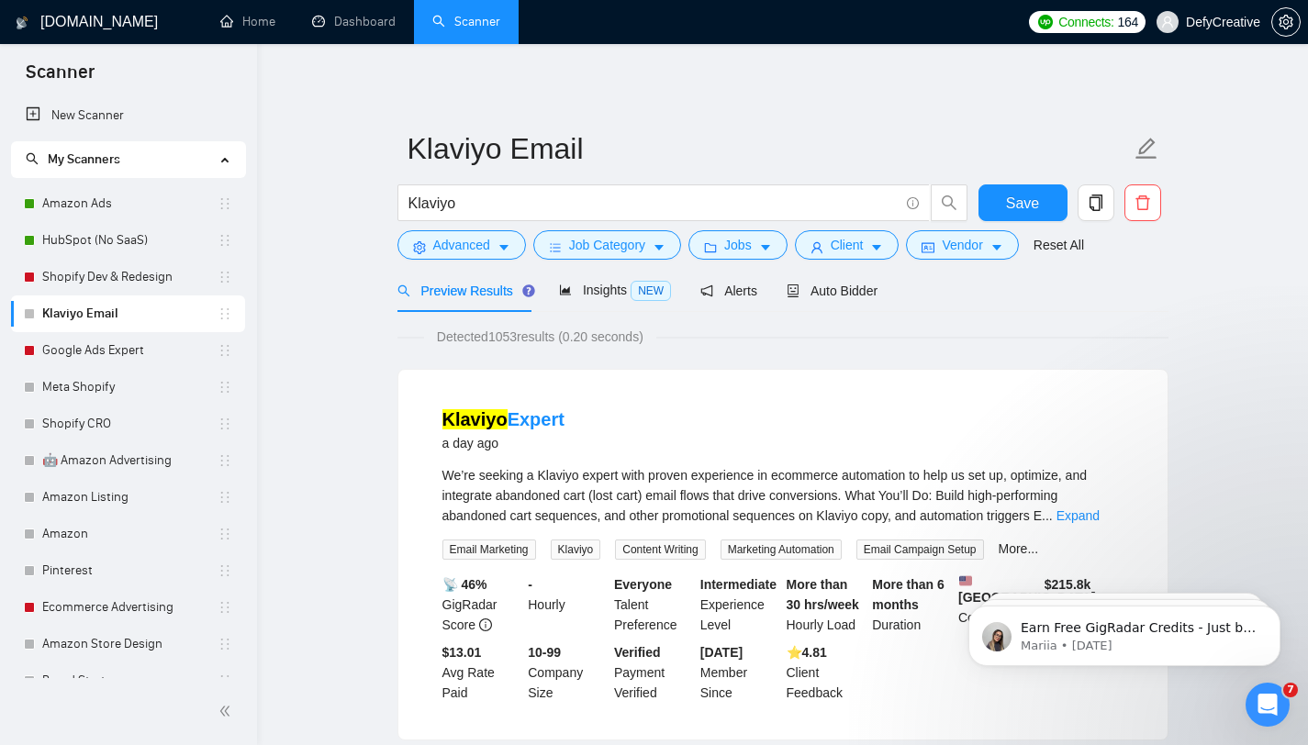
click at [465, 289] on span "Preview Results" at bounding box center [464, 291] width 132 height 15
click at [461, 247] on span "Advanced" at bounding box center [461, 245] width 57 height 20
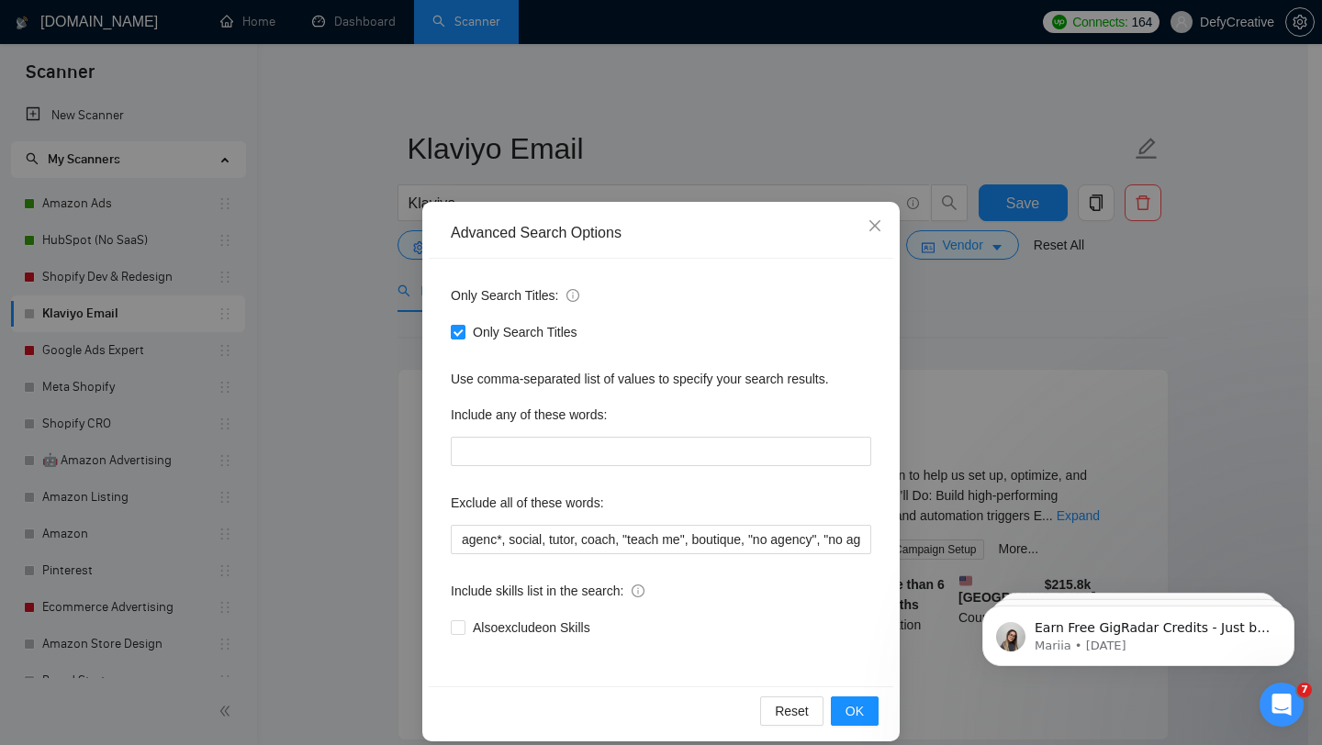
click at [341, 315] on div "Advanced Search Options Only Search Titles: Only Search Titles Use comma-separa…" at bounding box center [661, 372] width 1322 height 745
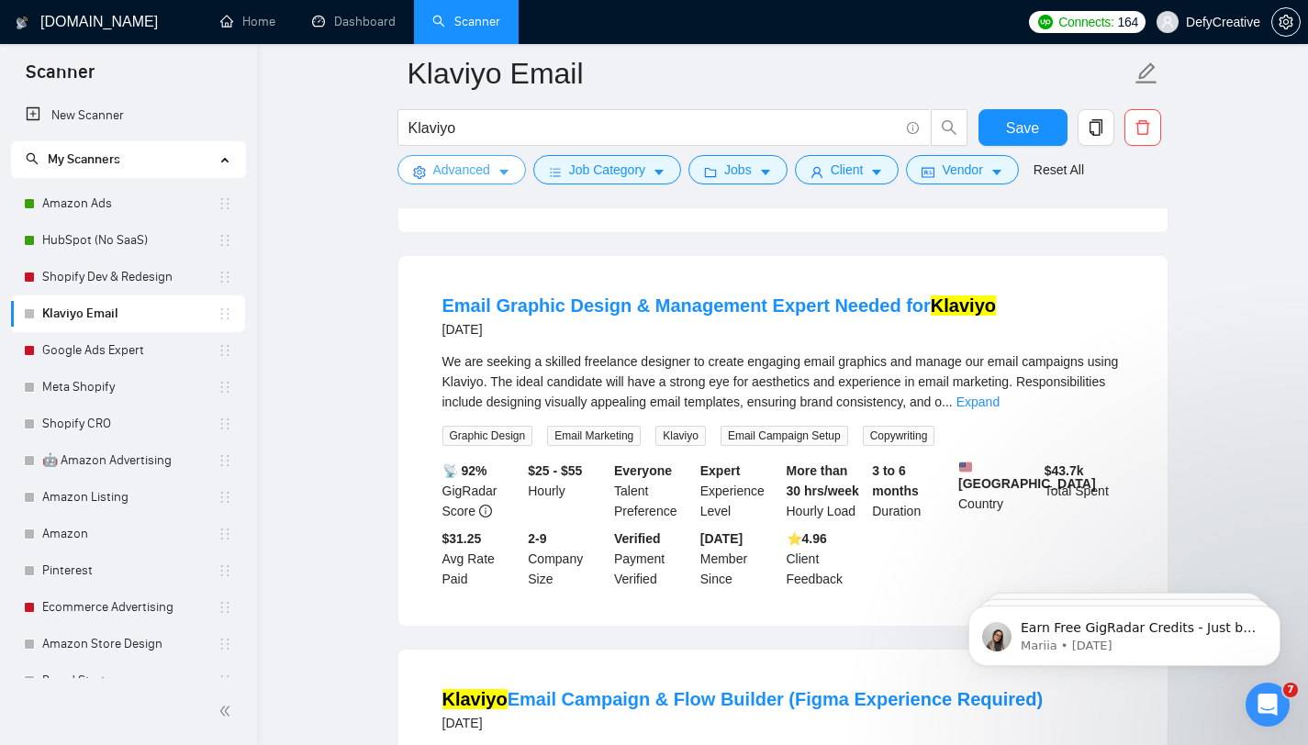
scroll to position [2145, 0]
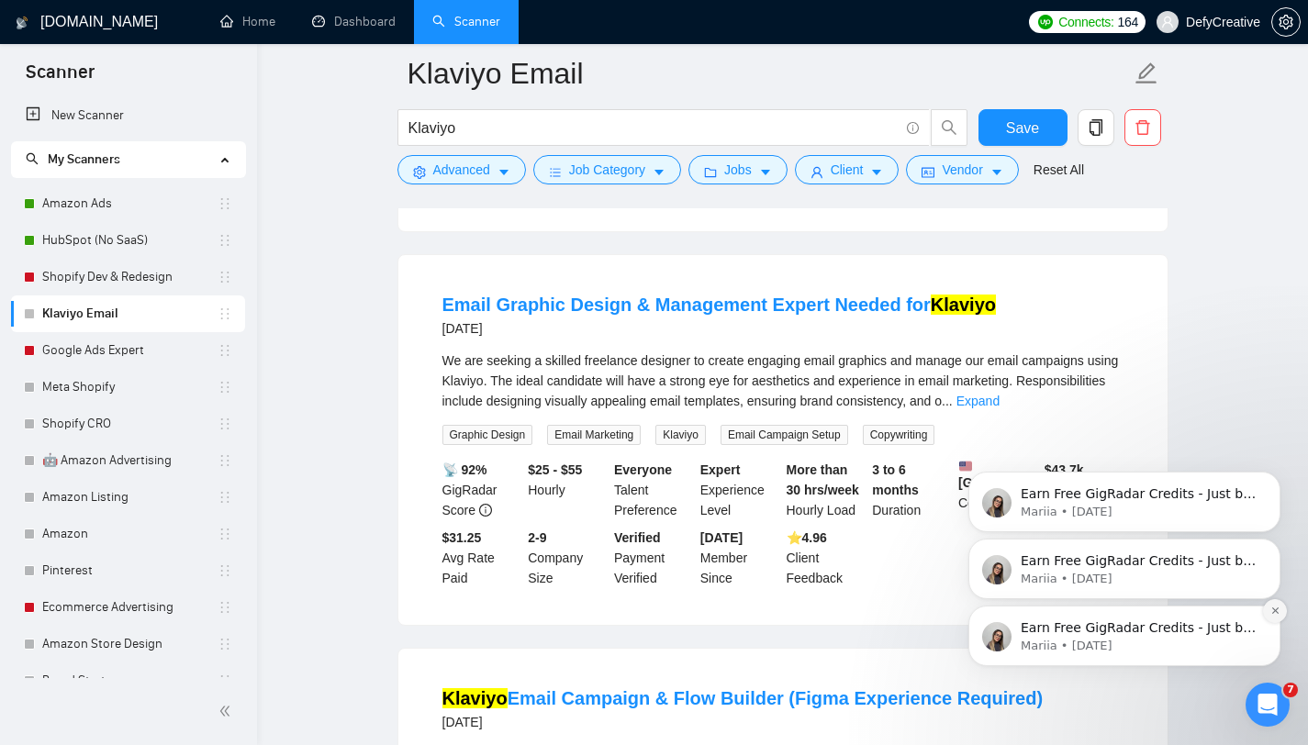
click at [1273, 609] on icon "Dismiss notification" at bounding box center [1275, 611] width 6 height 6
click at [1274, 611] on icon "Dismiss notification" at bounding box center [1275, 611] width 6 height 6
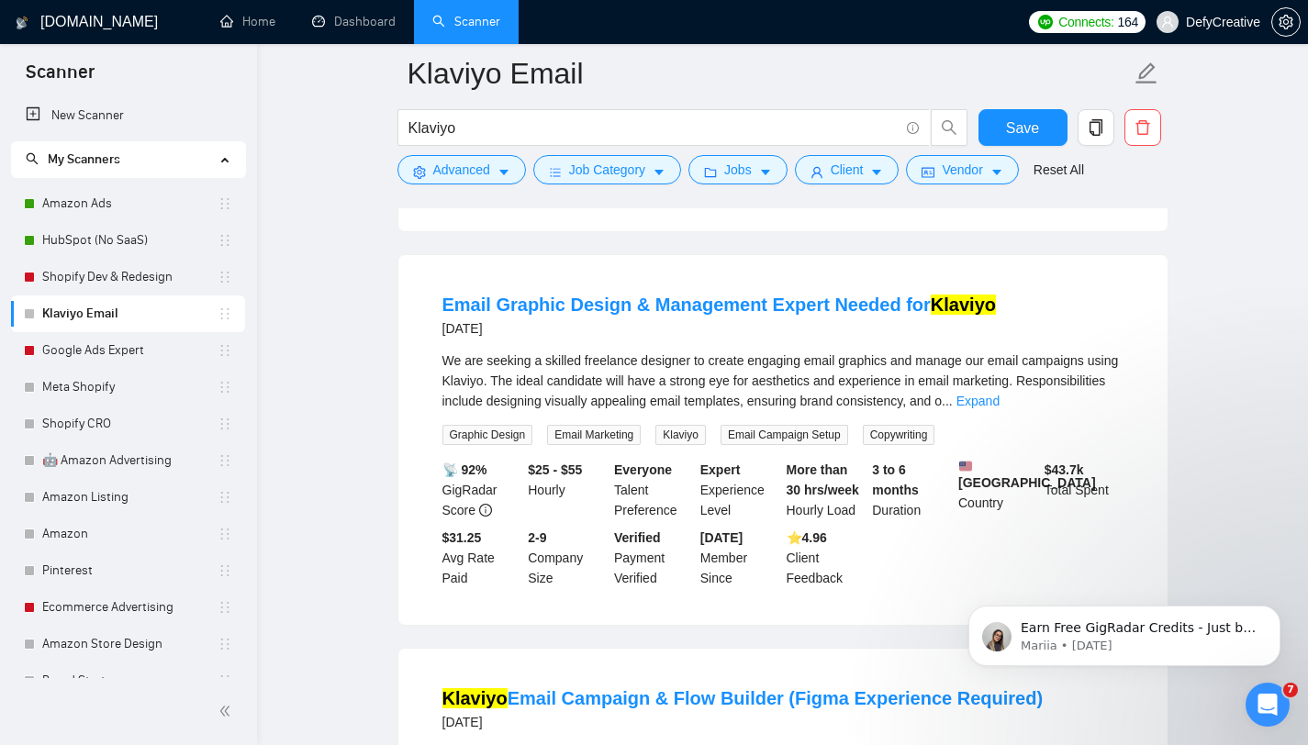
click at [1274, 611] on icon "Dismiss notification" at bounding box center [1275, 612] width 6 height 6
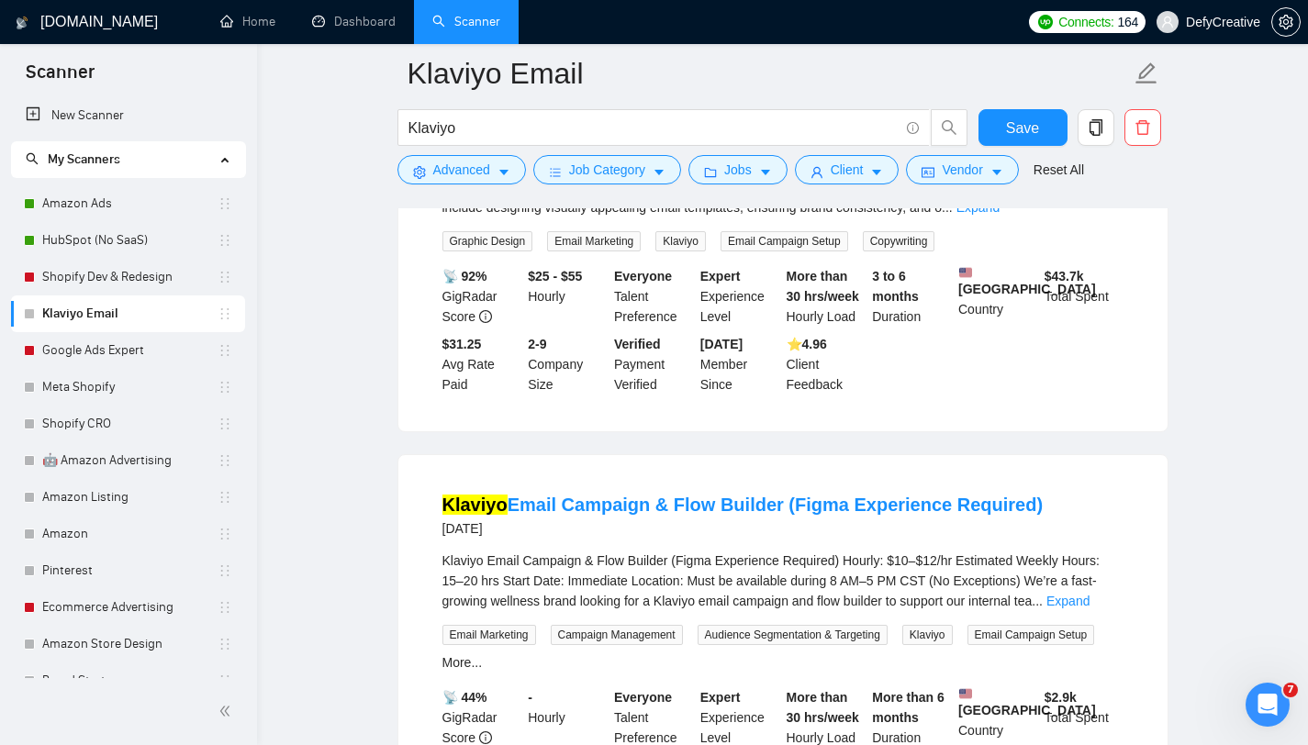
scroll to position [2537, 0]
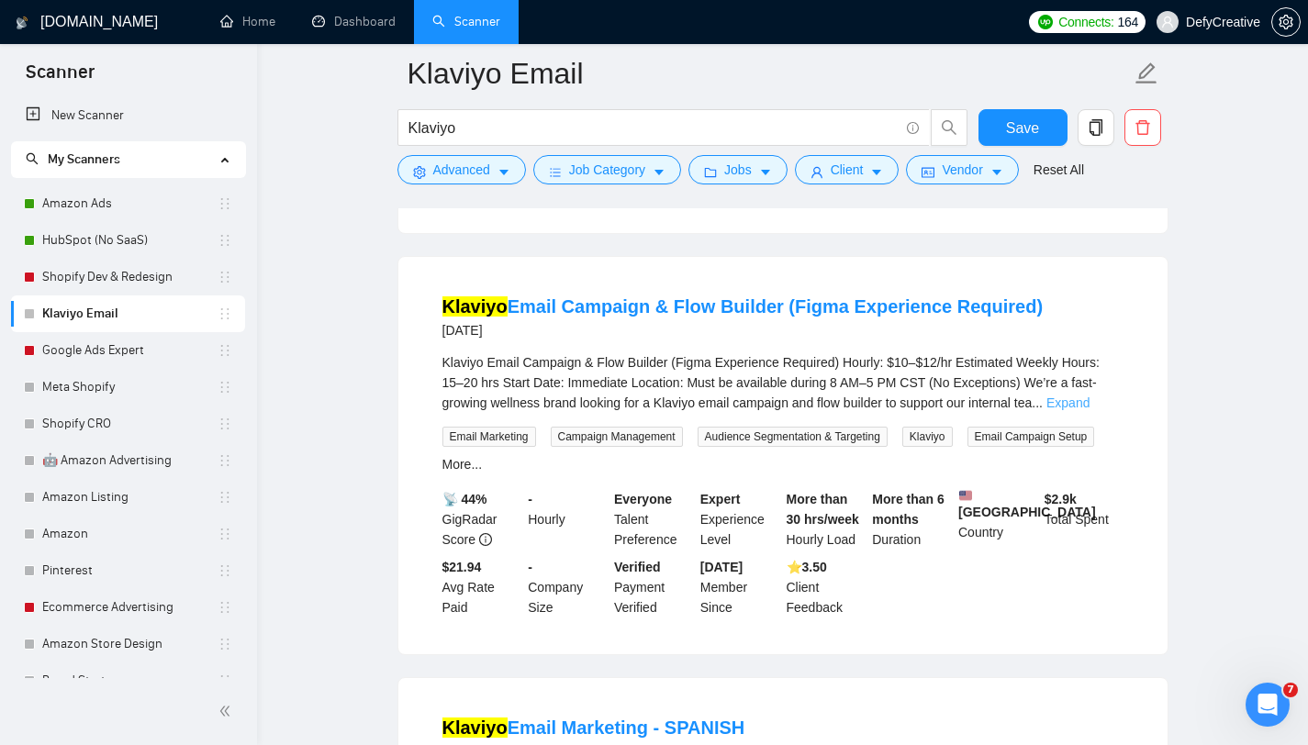
click at [1090, 410] on link "Expand" at bounding box center [1068, 403] width 43 height 15
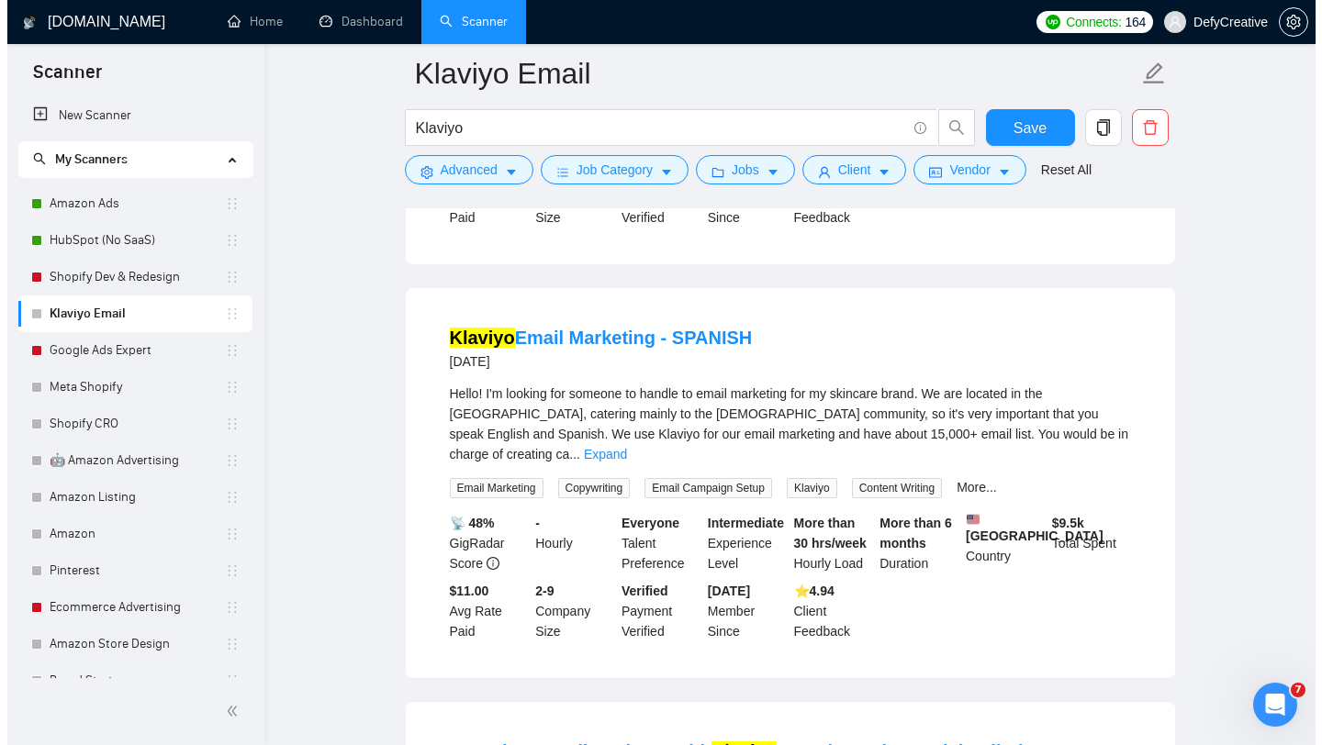
scroll to position [3271, 0]
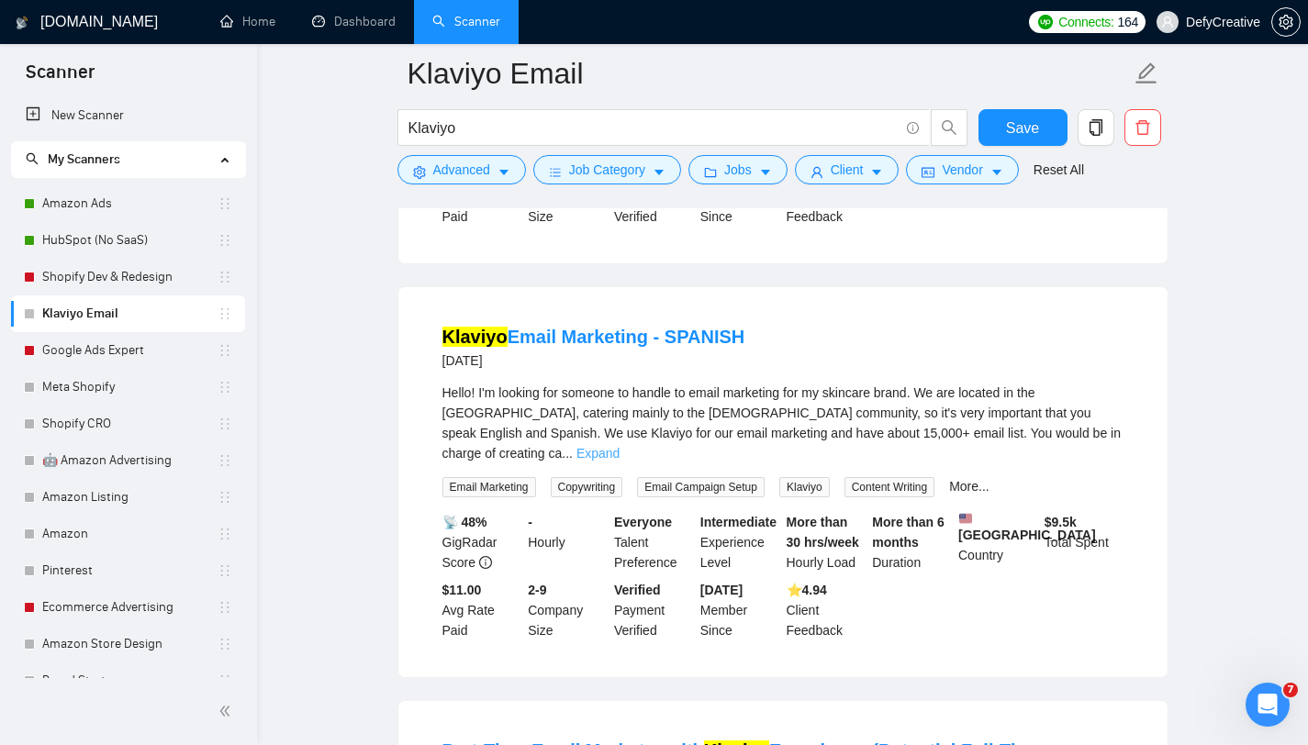
click at [620, 461] on link "Expand" at bounding box center [598, 453] width 43 height 15
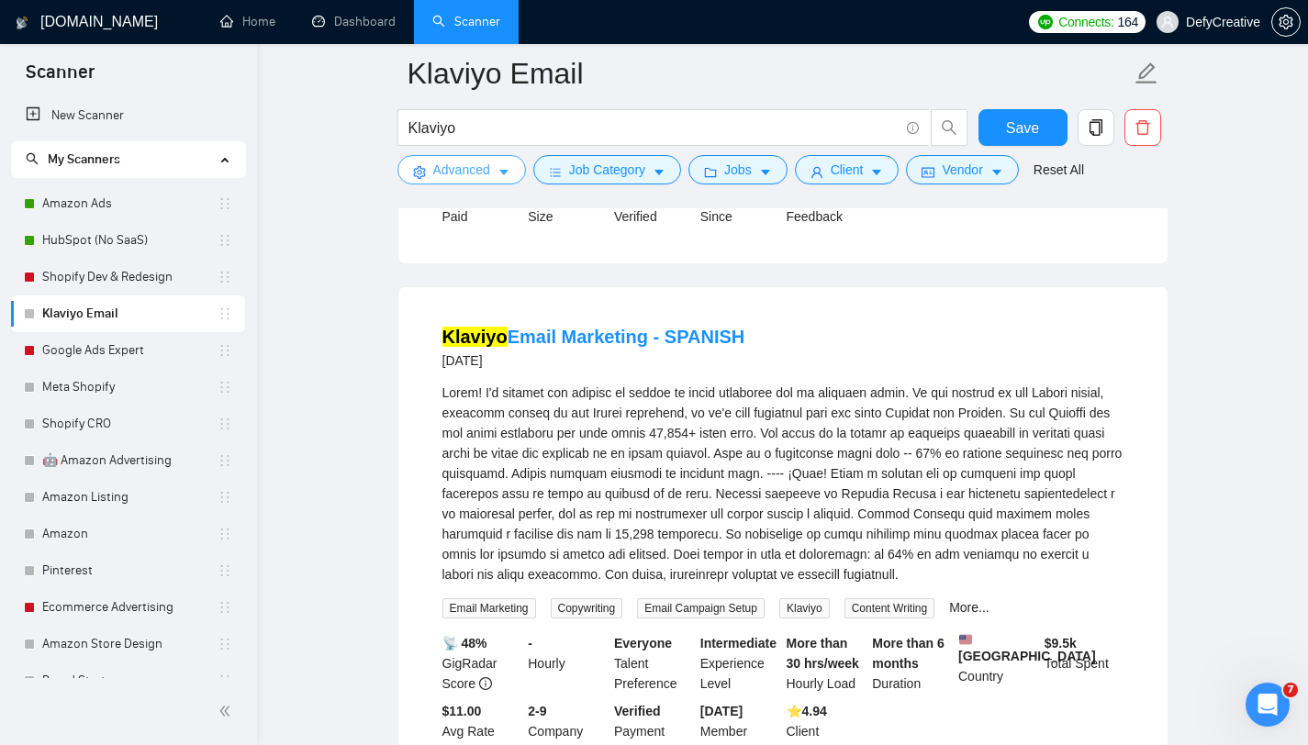
click at [447, 165] on span "Advanced" at bounding box center [461, 170] width 57 height 20
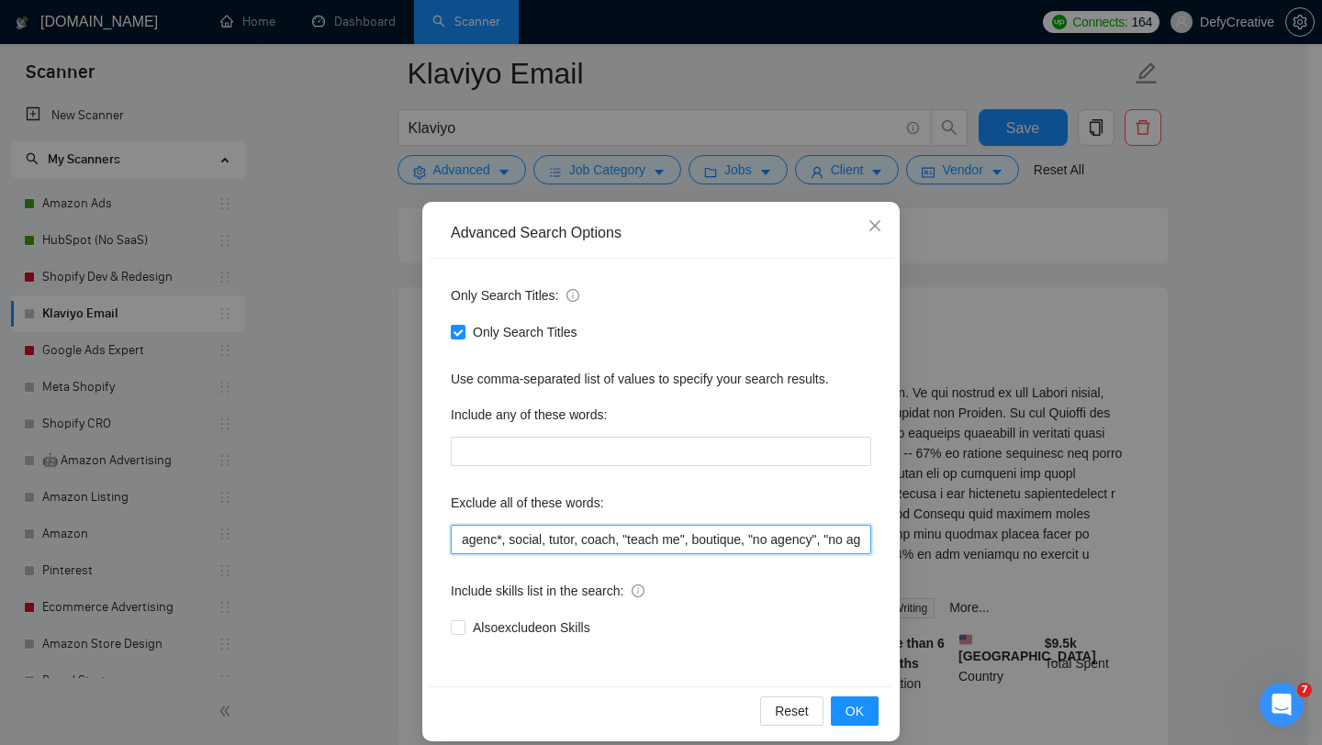
click at [504, 541] on input "agenc*, social, tutor, coach, "teach me", boutique, "no agency", "no agencies",…" at bounding box center [661, 539] width 420 height 29
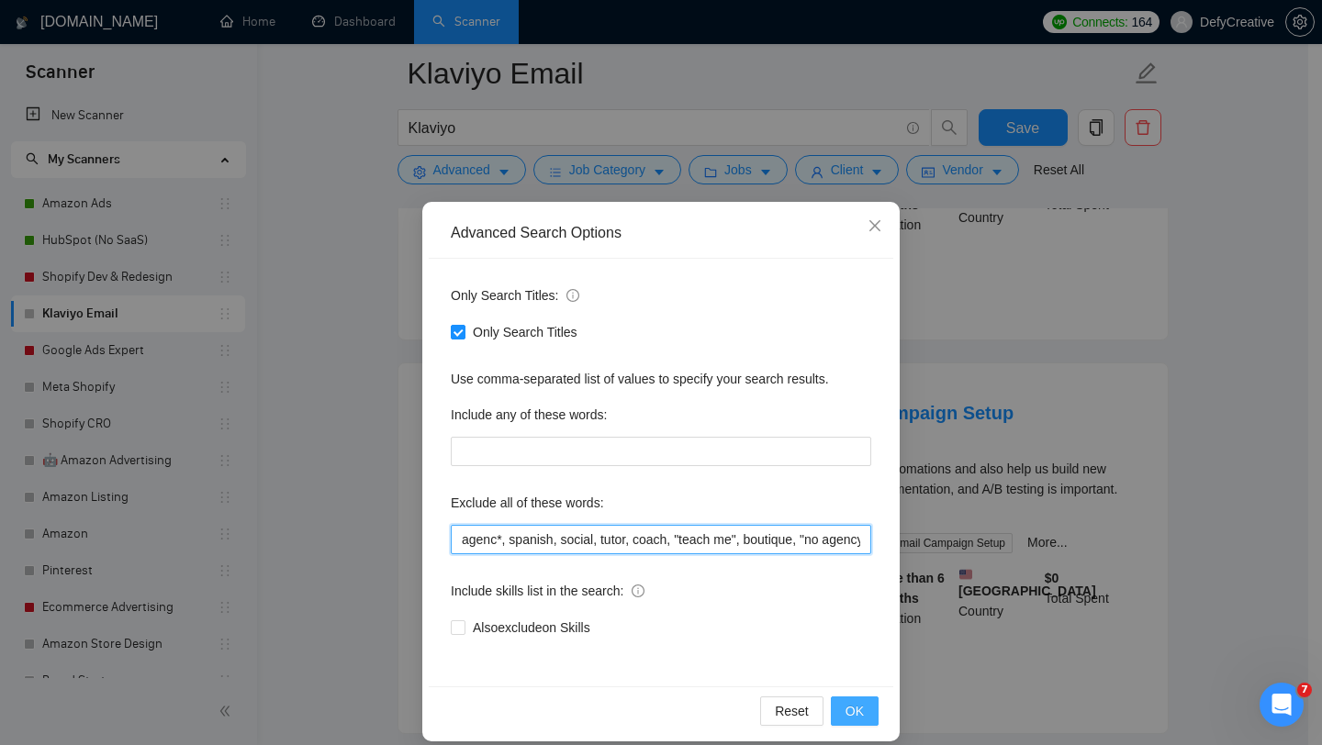
type input "agenc*, spanish, social, tutor, coach, "teach me", boutique, "no agency", "no a…"
click at [846, 710] on span "OK" at bounding box center [855, 711] width 18 height 20
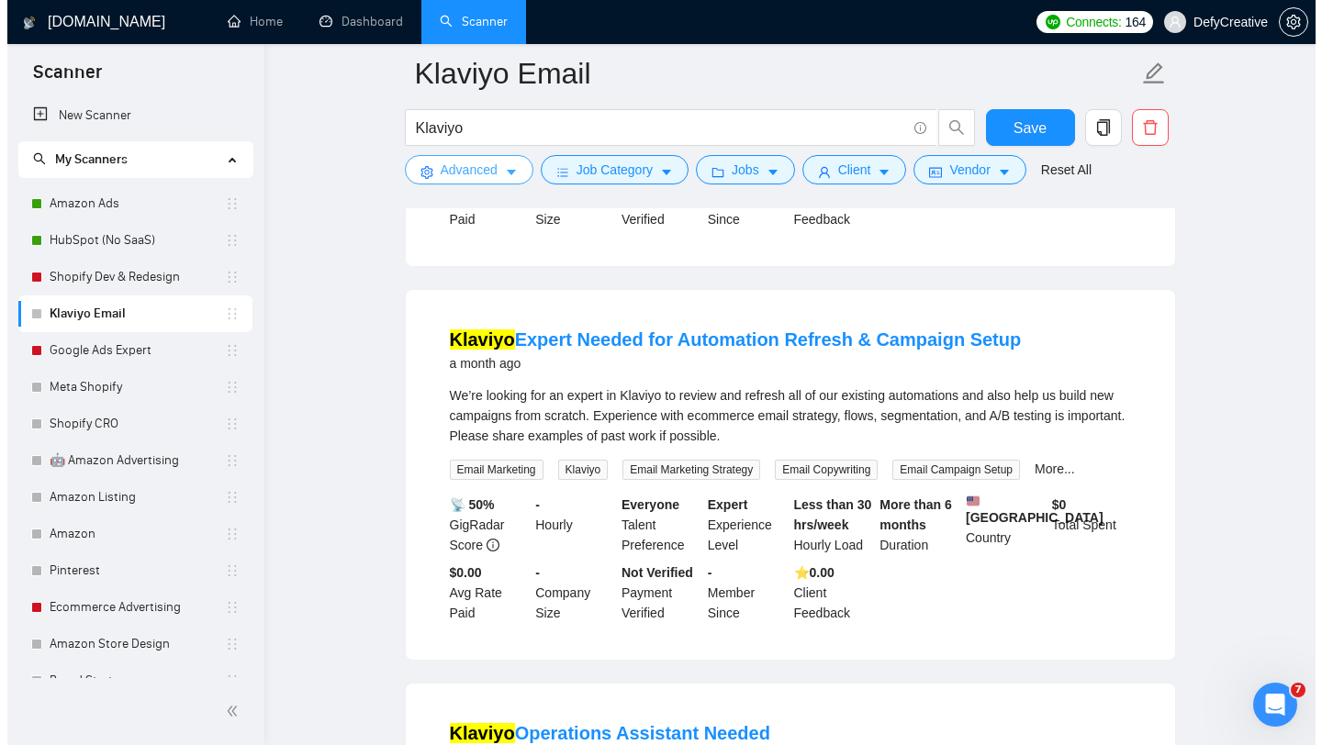
scroll to position [3378, 0]
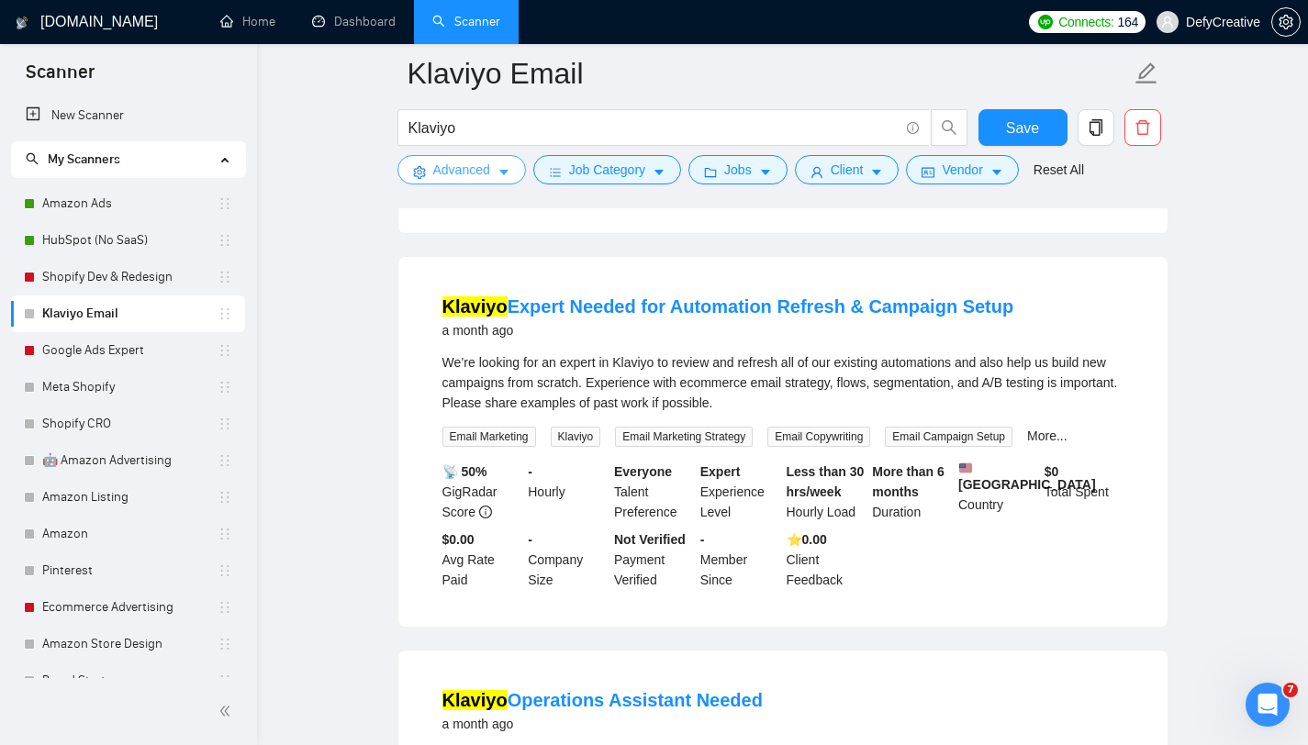
click at [443, 171] on span "Advanced" at bounding box center [461, 170] width 57 height 20
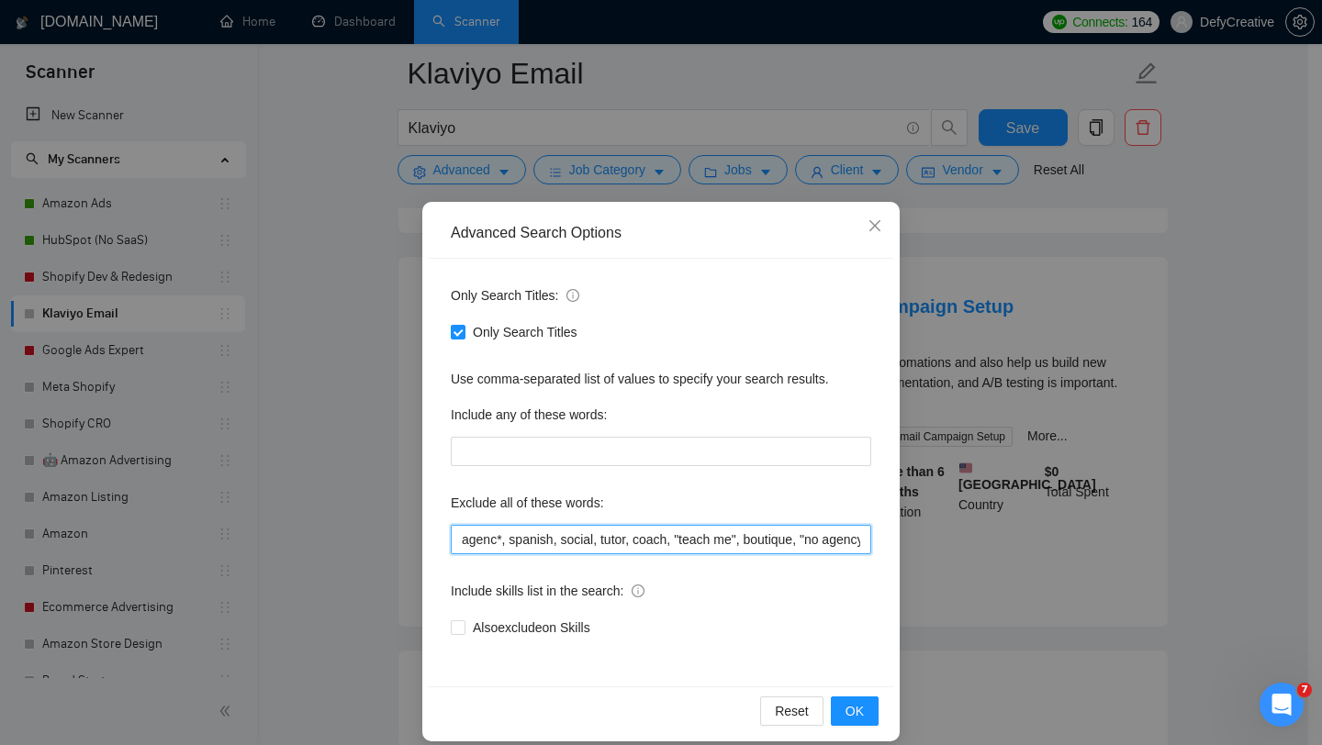
drag, startPoint x: 484, startPoint y: 540, endPoint x: 577, endPoint y: 549, distance: 94.1
click at [576, 549] on input "agenc*, spanish, social, tutor, coach, "teach me", boutique, "no agency", "no a…" at bounding box center [661, 539] width 420 height 29
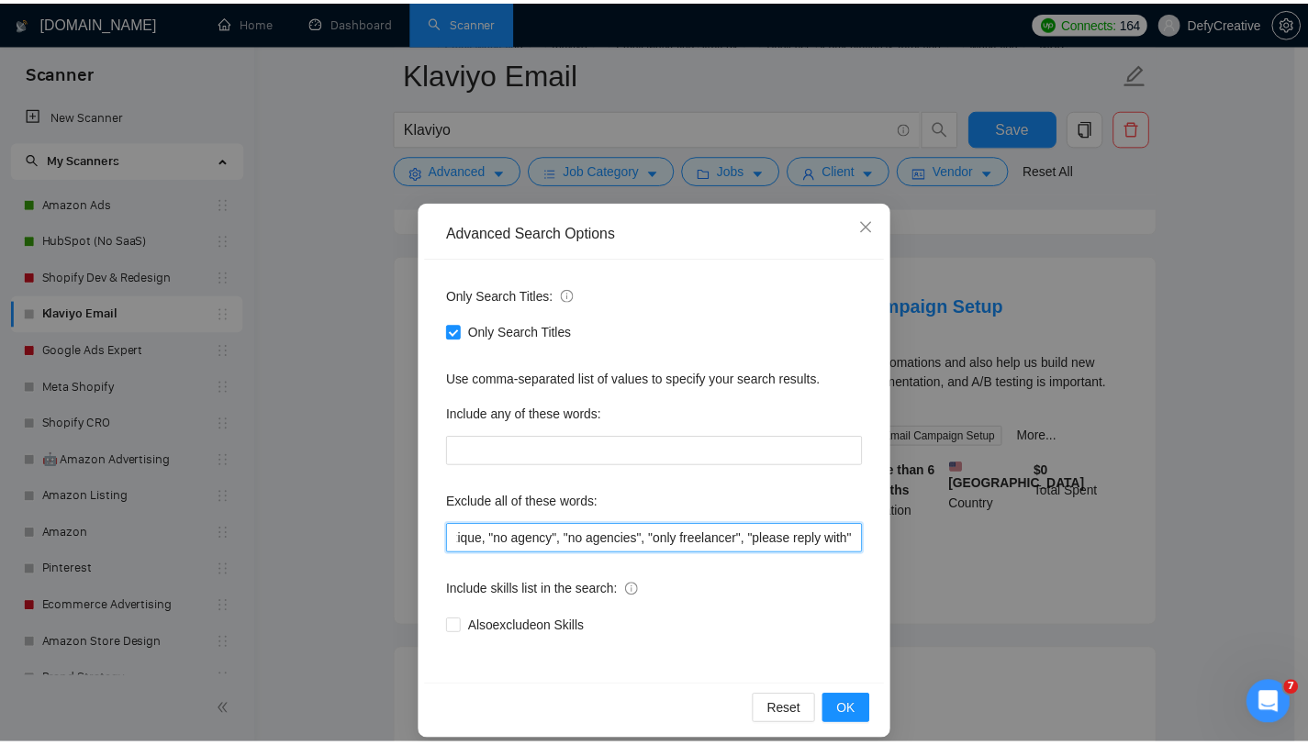
scroll to position [0, 0]
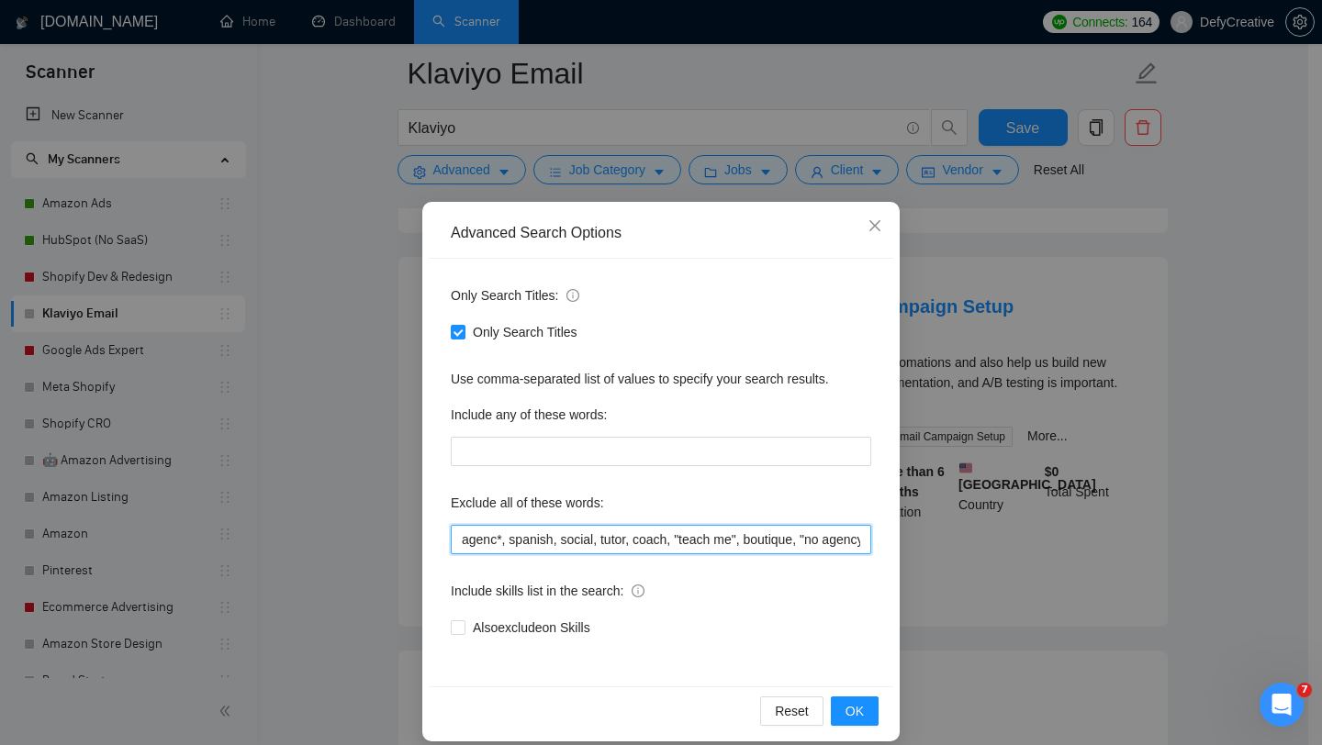
drag, startPoint x: 619, startPoint y: 540, endPoint x: 211, endPoint y: 492, distance: 410.4
click at [211, 492] on div "Advanced Search Options Only Search Titles: Only Search Titles Use comma-separa…" at bounding box center [661, 372] width 1322 height 745
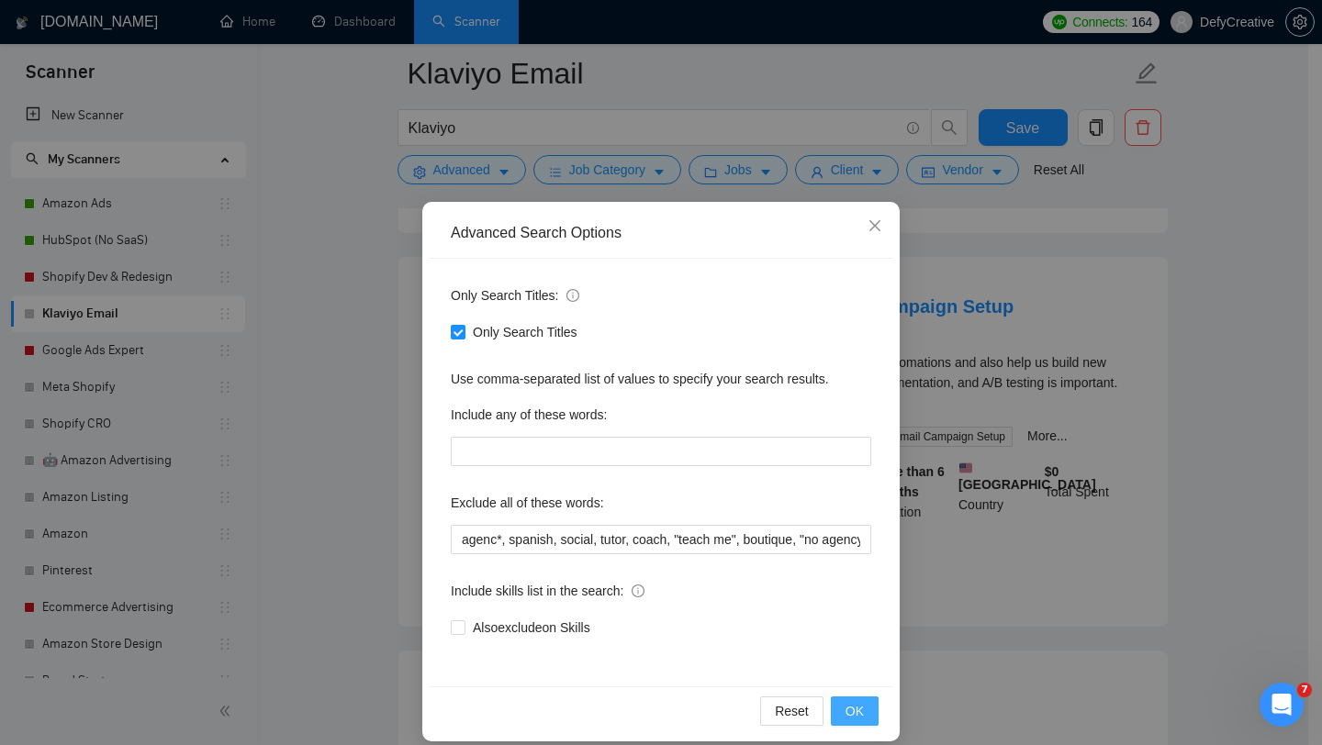
click at [846, 704] on span "OK" at bounding box center [855, 711] width 18 height 20
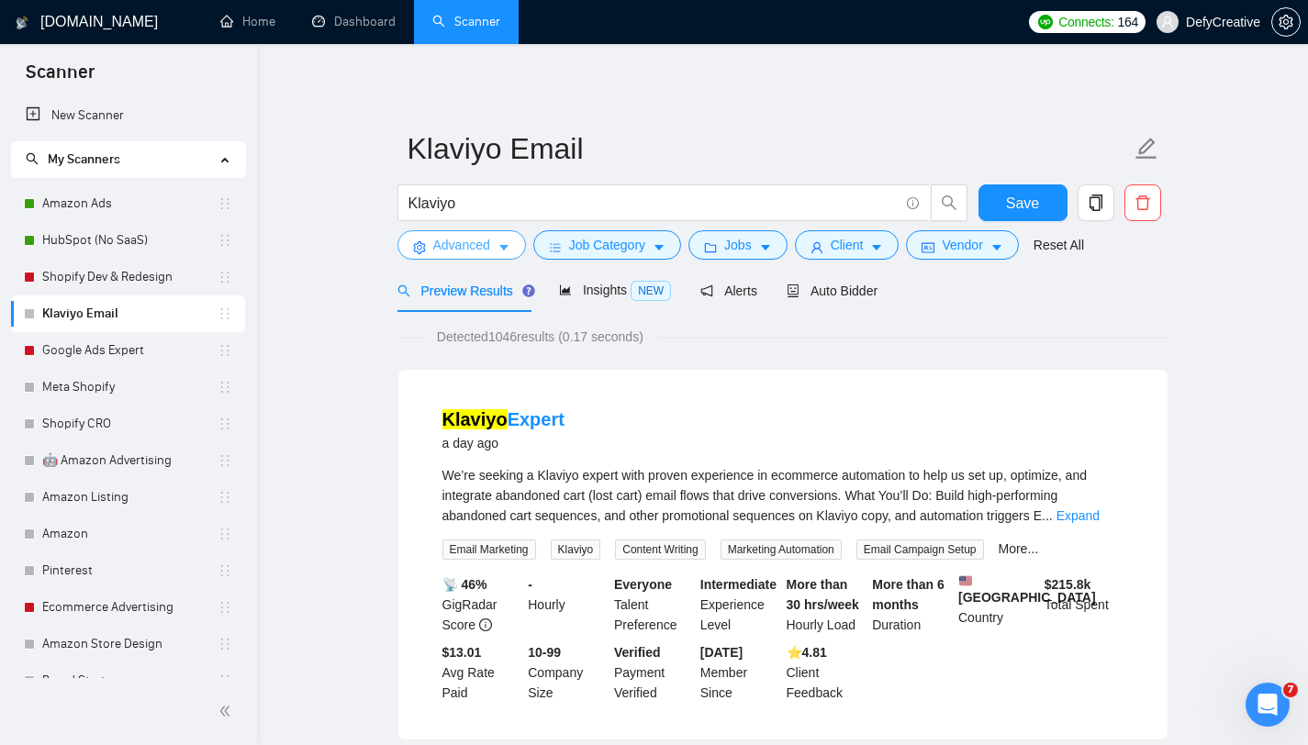
click at [452, 249] on span "Advanced" at bounding box center [461, 245] width 57 height 20
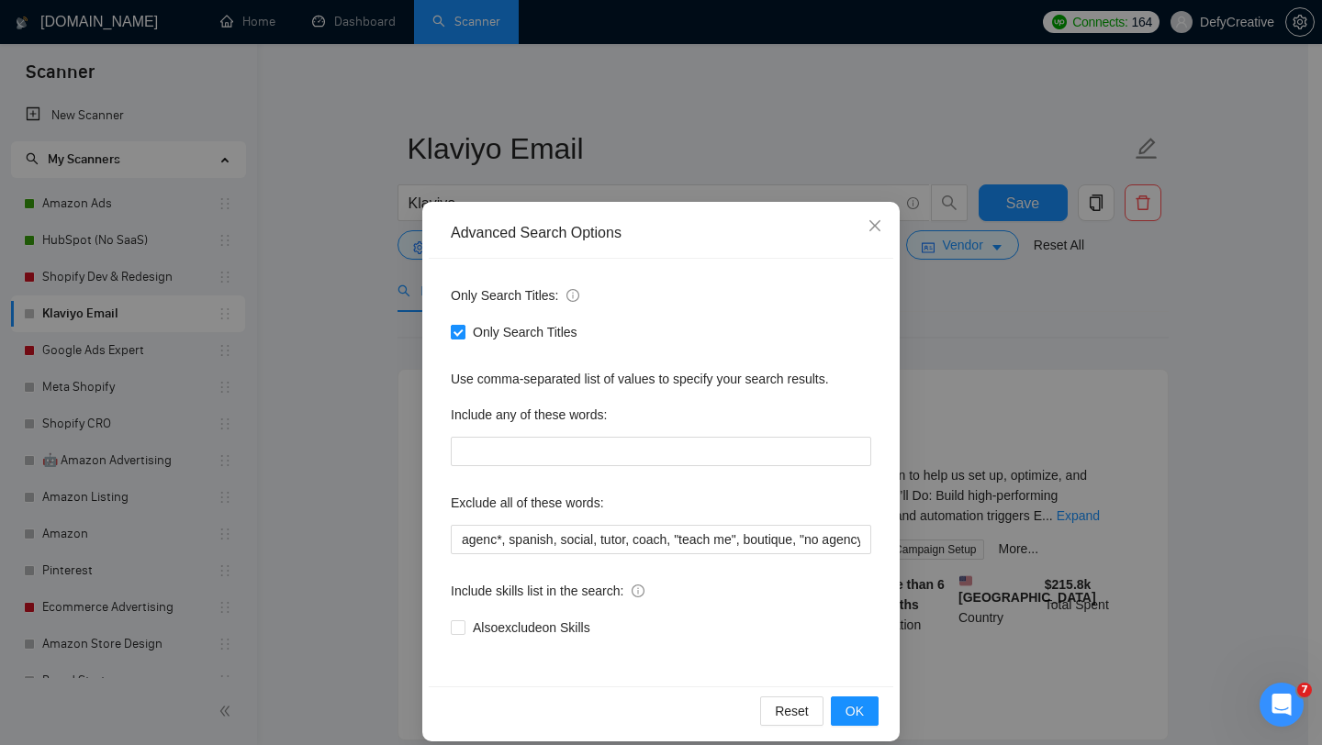
click at [456, 334] on input "Only Search Titles" at bounding box center [457, 331] width 13 height 13
click at [835, 704] on button "OK" at bounding box center [855, 711] width 48 height 29
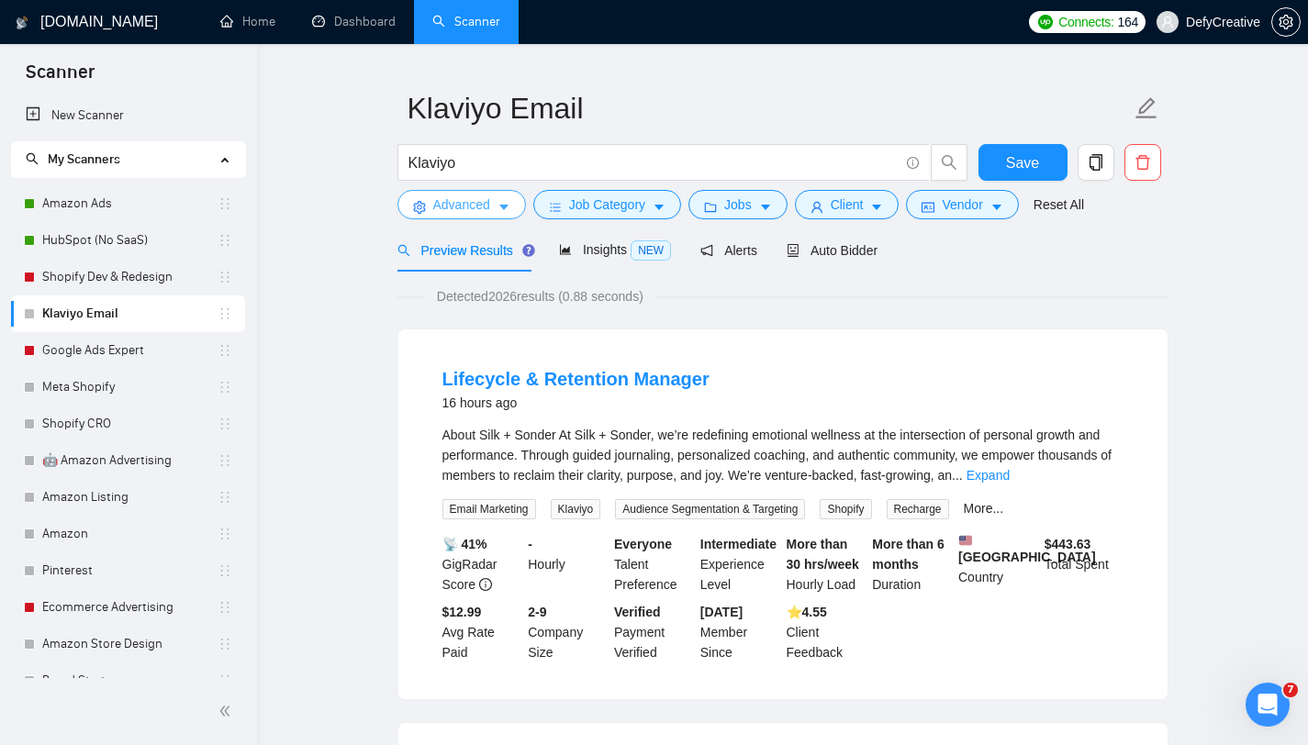
scroll to position [44, 0]
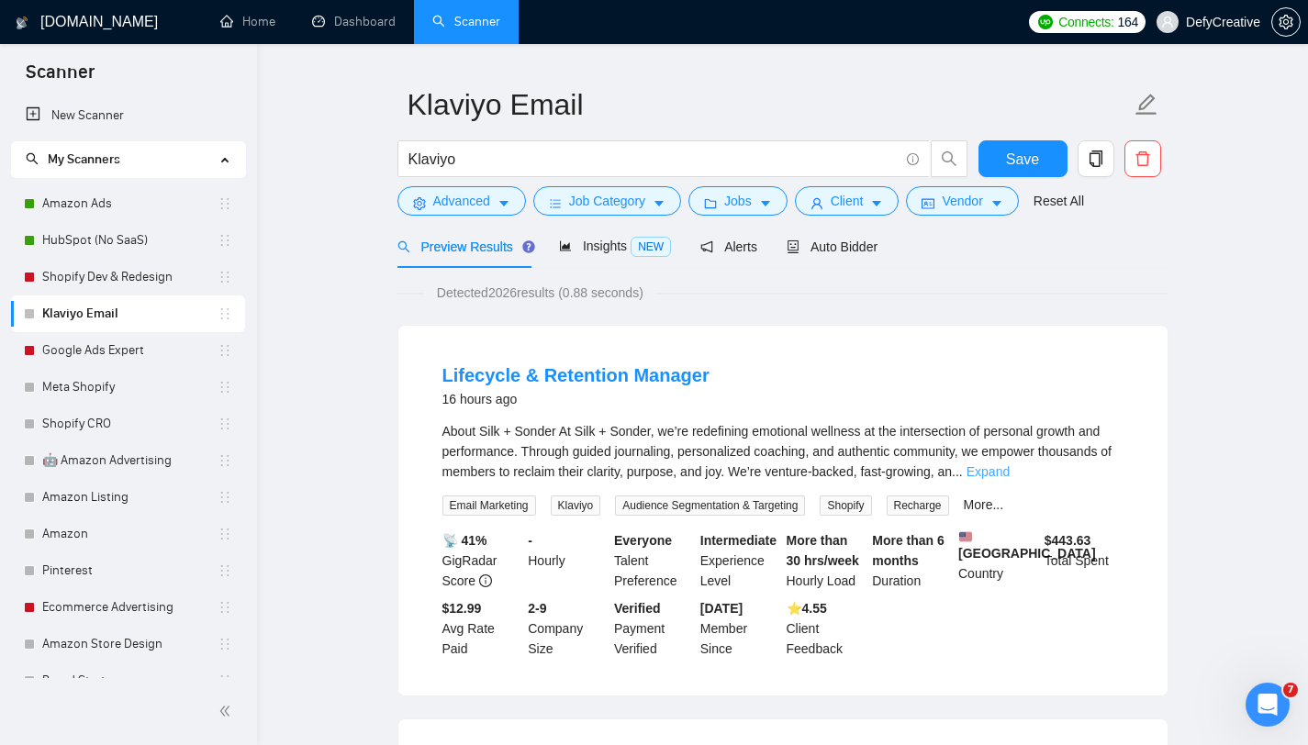
click at [1010, 476] on link "Expand" at bounding box center [988, 472] width 43 height 15
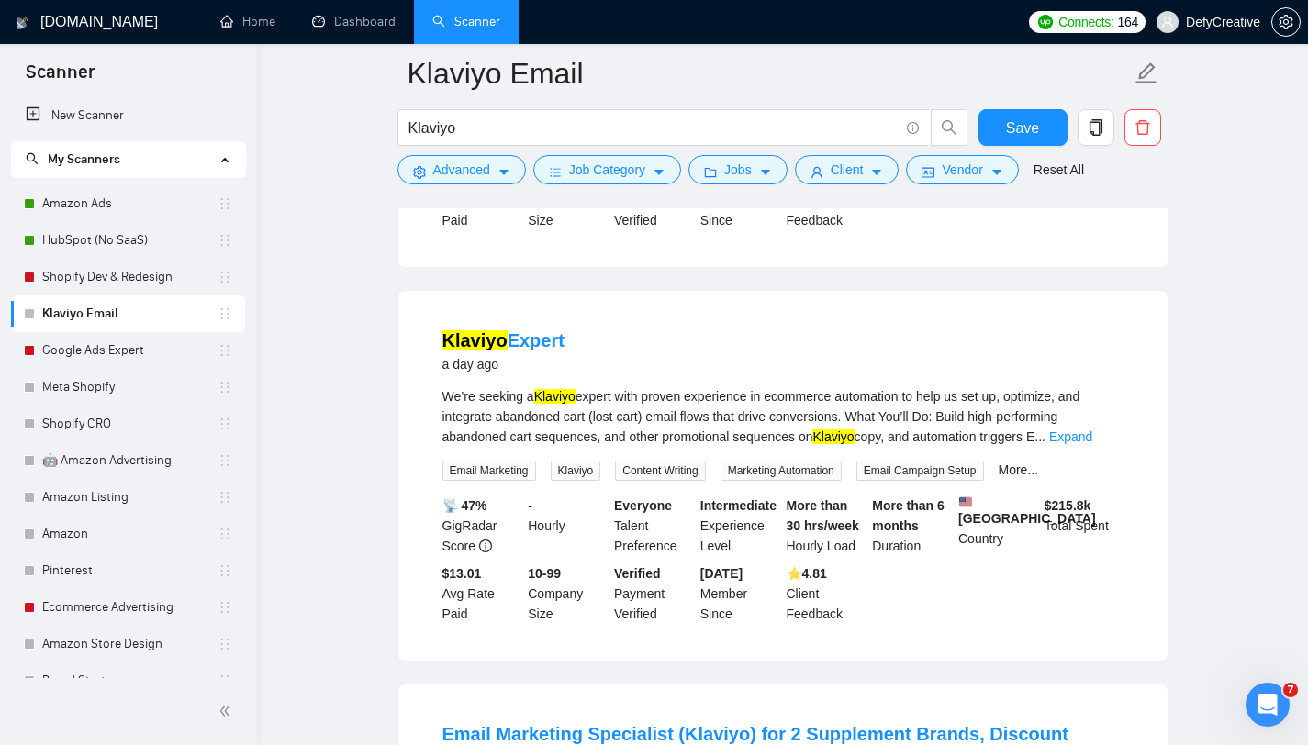
scroll to position [1115, 0]
click at [1090, 443] on link "Expand" at bounding box center [1070, 436] width 43 height 15
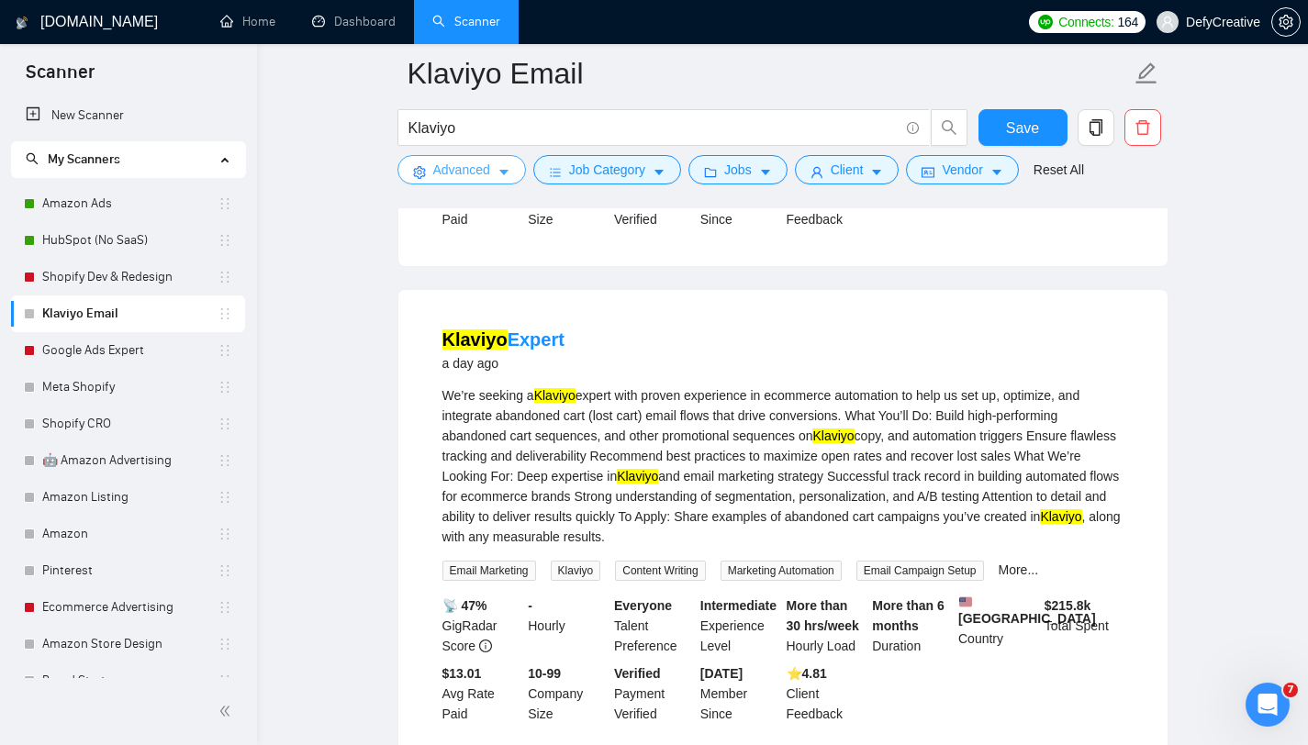
click at [443, 173] on span "Advanced" at bounding box center [461, 170] width 57 height 20
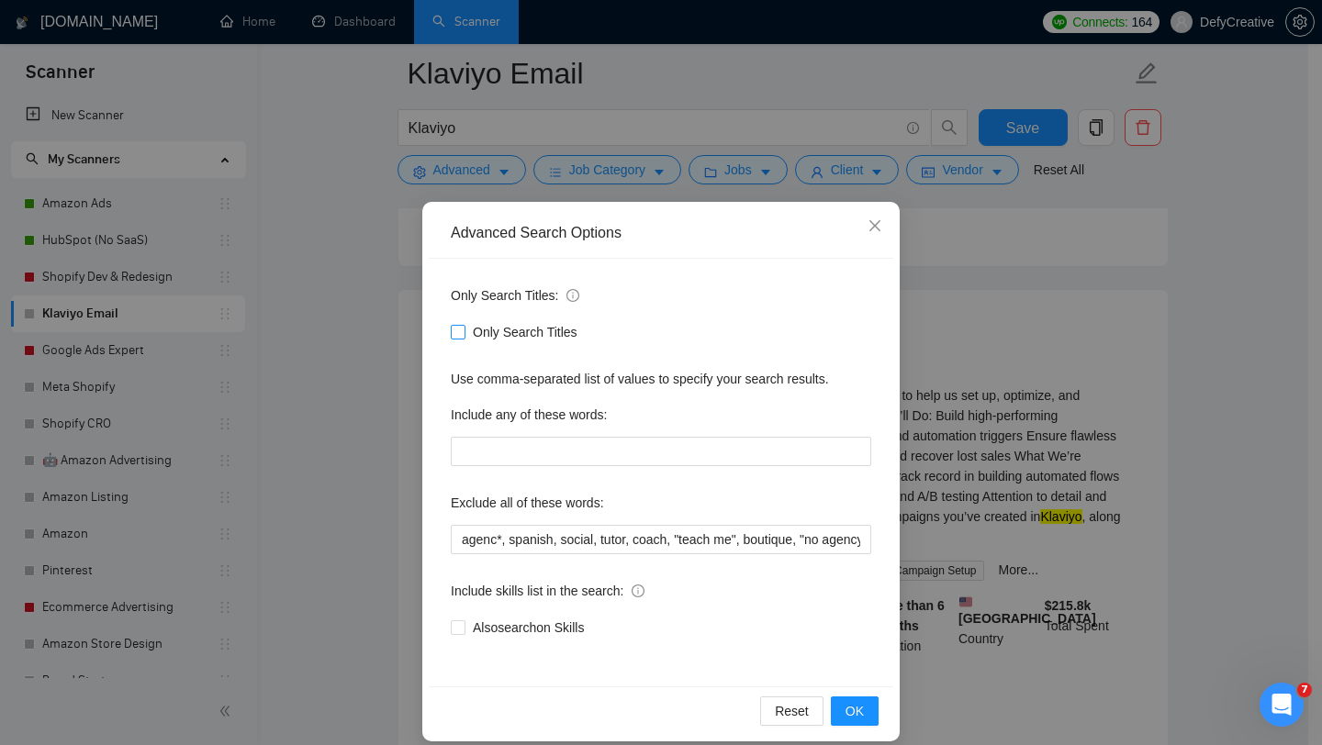
click at [451, 329] on input "Only Search Titles" at bounding box center [457, 331] width 13 height 13
checkbox input "true"
click at [848, 716] on span "OK" at bounding box center [855, 711] width 18 height 20
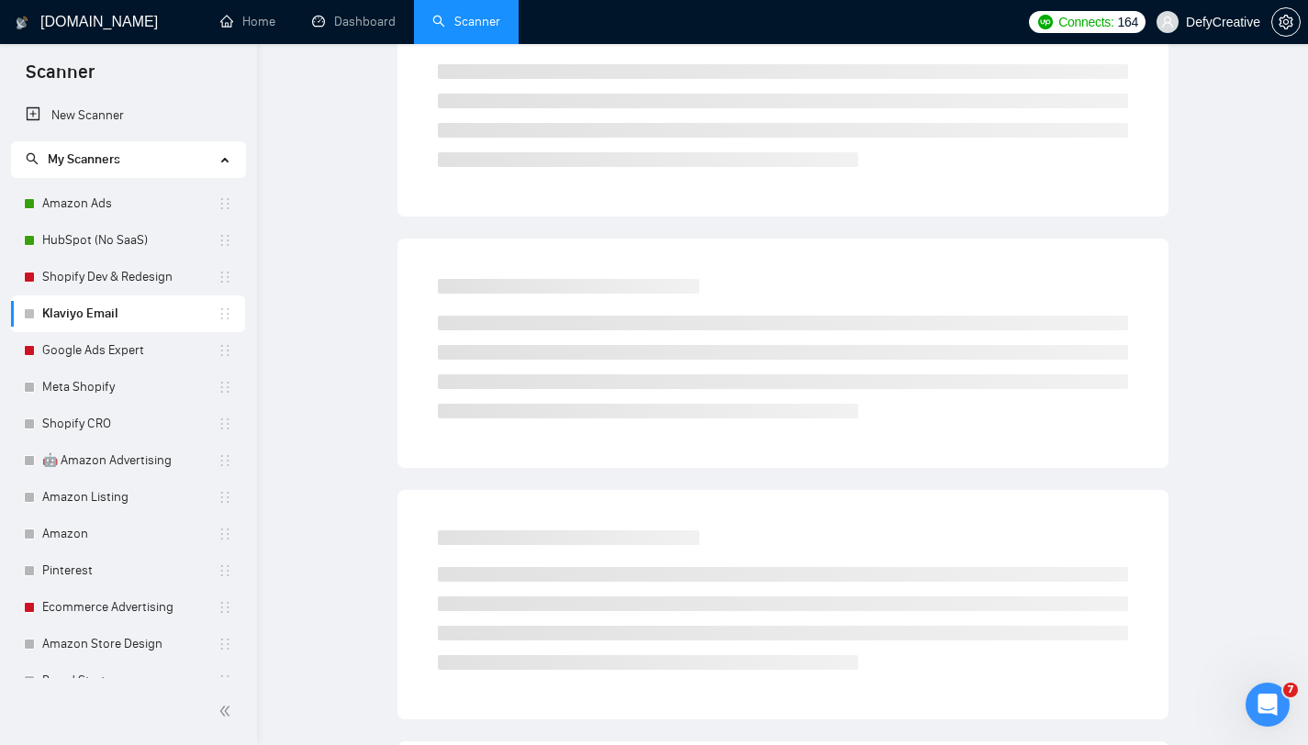
scroll to position [0, 0]
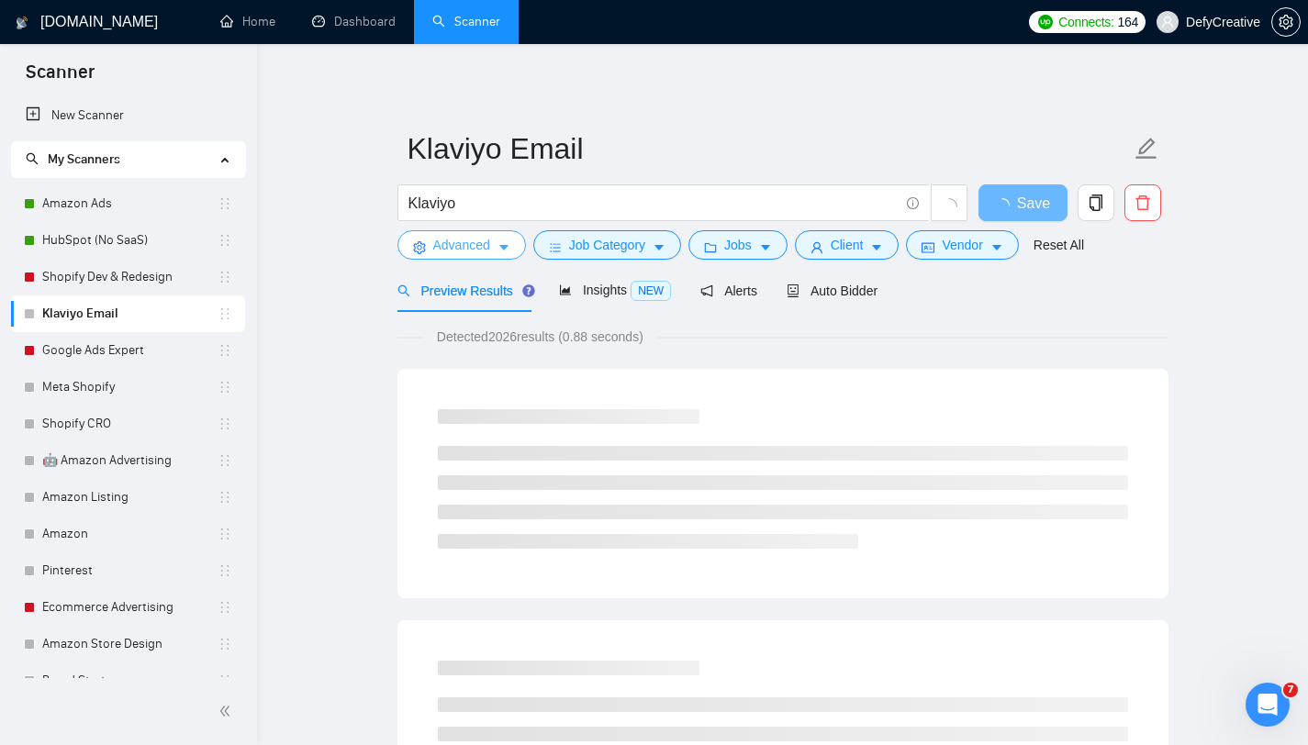
click at [467, 251] on span "Advanced" at bounding box center [461, 245] width 57 height 20
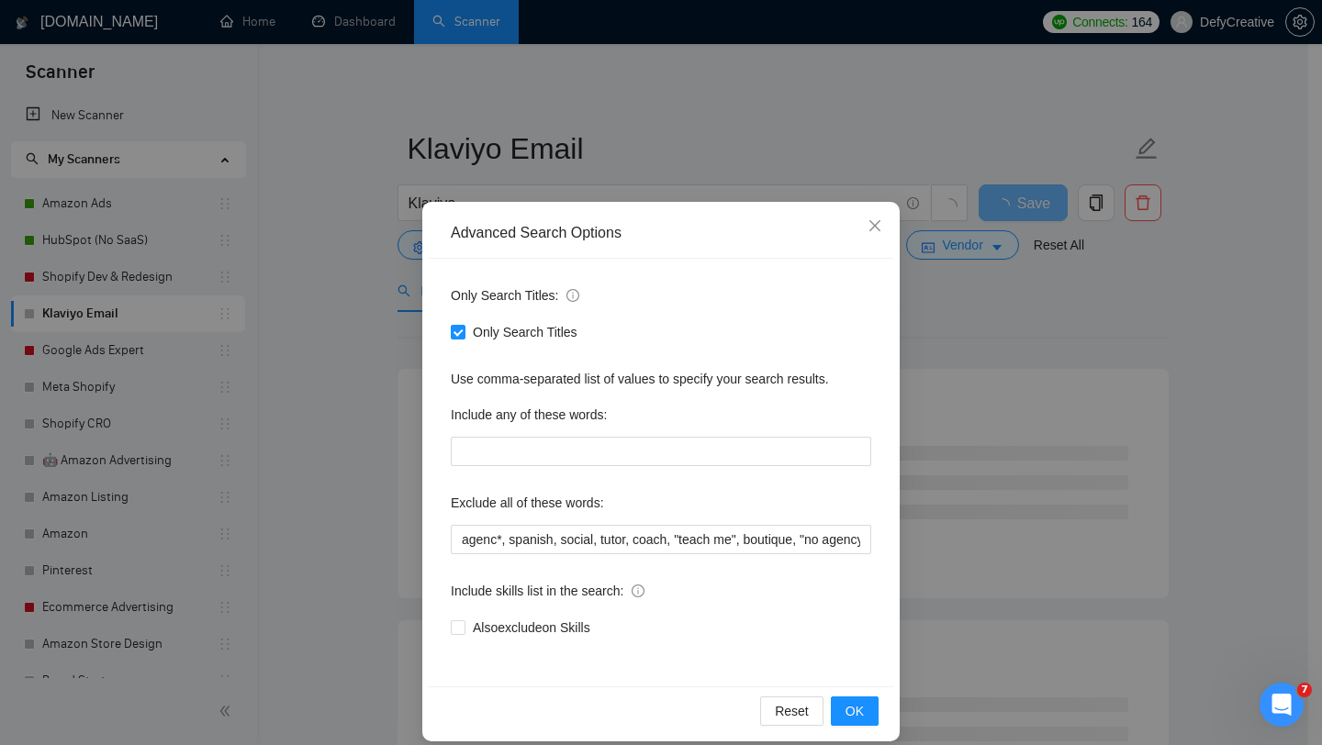
click at [275, 237] on div "Advanced Search Options Only Search Titles: Only Search Titles Use comma-separa…" at bounding box center [661, 372] width 1322 height 745
